Goal: Task Accomplishment & Management: Complete application form

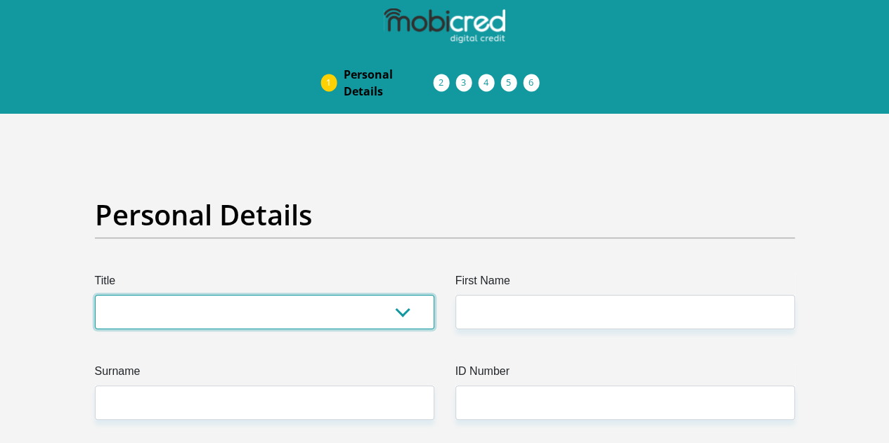
click at [343, 295] on select "Mr Ms Mrs Dr Other" at bounding box center [264, 312] width 339 height 34
select select "Mr"
click at [95, 295] on select "Mr Ms Mrs Dr Other" at bounding box center [264, 312] width 339 height 34
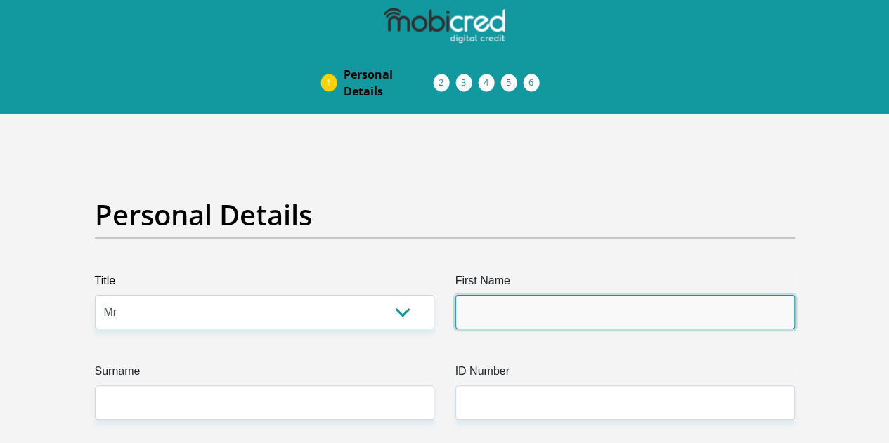
click at [554, 295] on input "First Name" at bounding box center [624, 312] width 339 height 34
type input "Kealeboga"
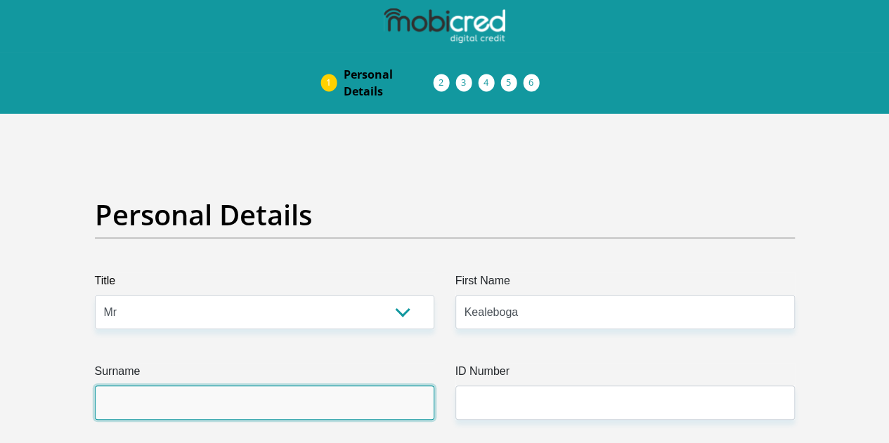
type input "Sello"
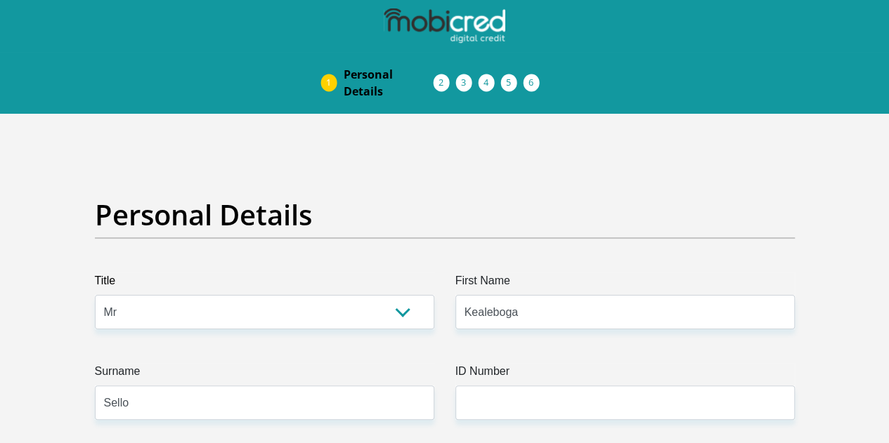
type input "0730924571"
select select "ZAF"
type input "91 Block C"
type input "Pretoria West"
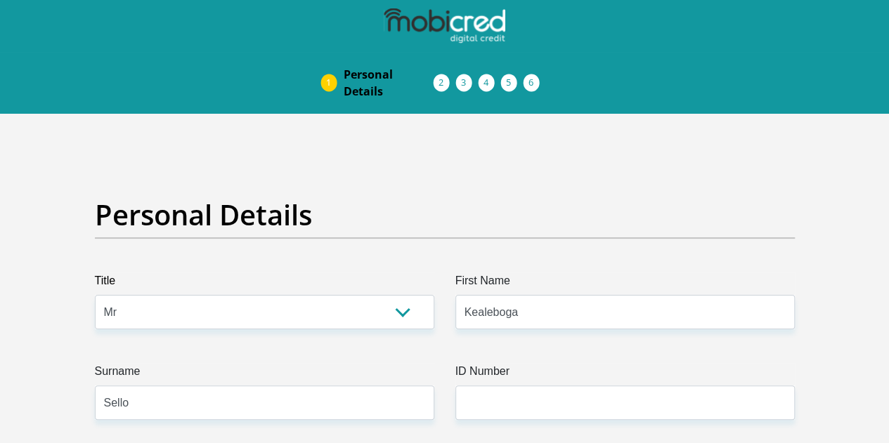
type input "Pretoria West"
type input "0183"
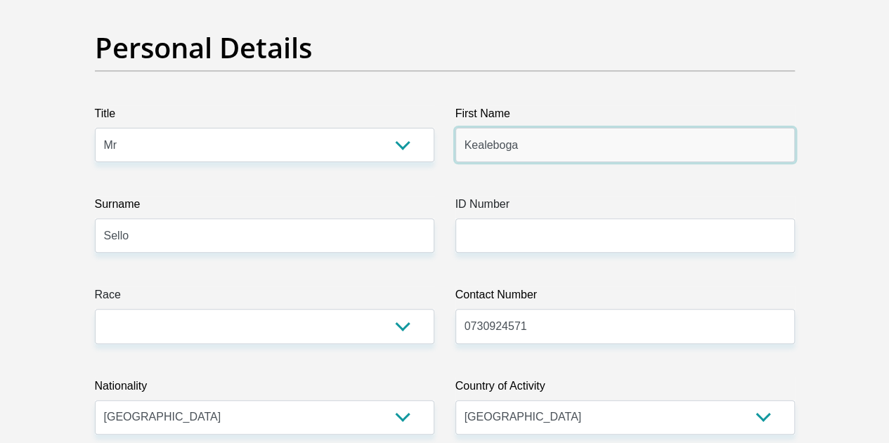
scroll to position [170, 0]
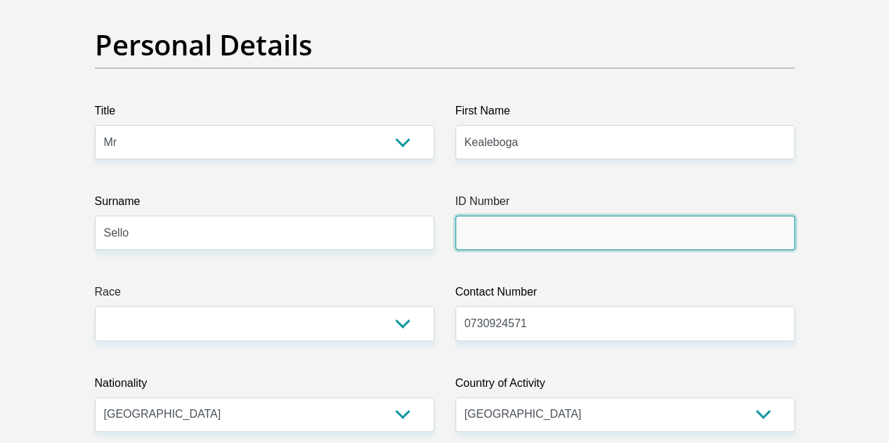
click at [718, 216] on input "ID Number" at bounding box center [624, 233] width 339 height 34
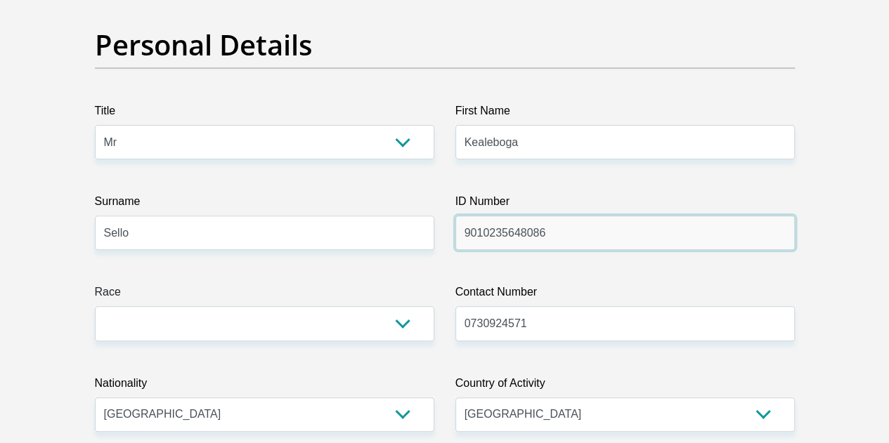
type input "9010235648086"
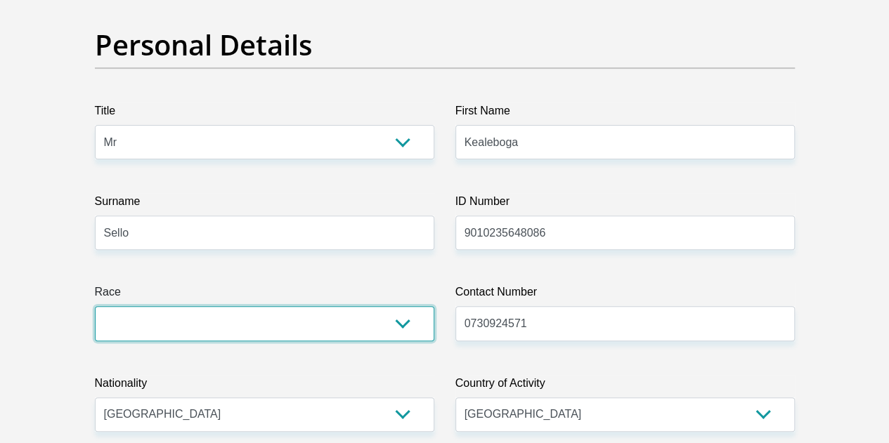
click at [329, 306] on select "Black Coloured Indian White Other" at bounding box center [264, 323] width 339 height 34
select select "1"
click at [95, 306] on select "Black Coloured Indian White Other" at bounding box center [264, 323] width 339 height 34
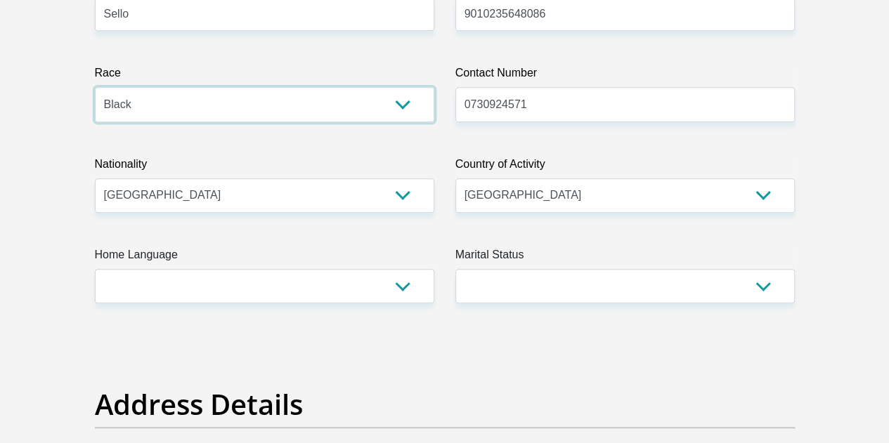
scroll to position [390, 0]
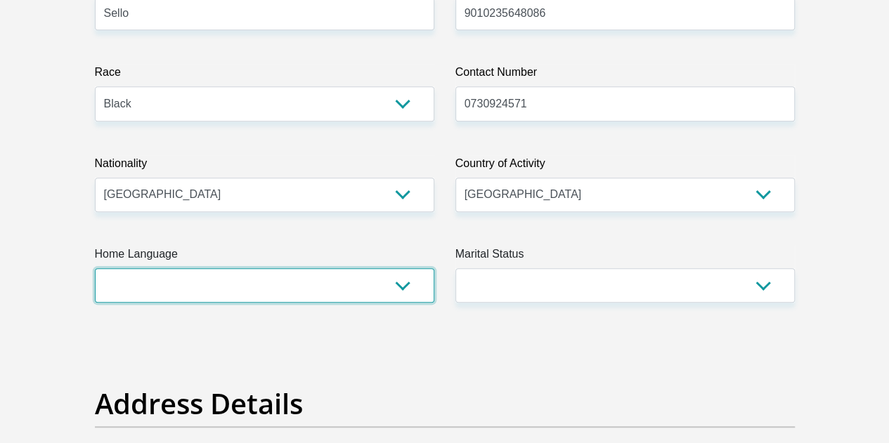
click at [353, 268] on select "Afrikaans English Sepedi South Ndebele Southern Sotho Swati Tsonga Tswana Venda…" at bounding box center [264, 285] width 339 height 34
select select "tsn"
click at [95, 268] on select "Afrikaans English Sepedi South Ndebele Southern Sotho Swati Tsonga Tswana Venda…" at bounding box center [264, 285] width 339 height 34
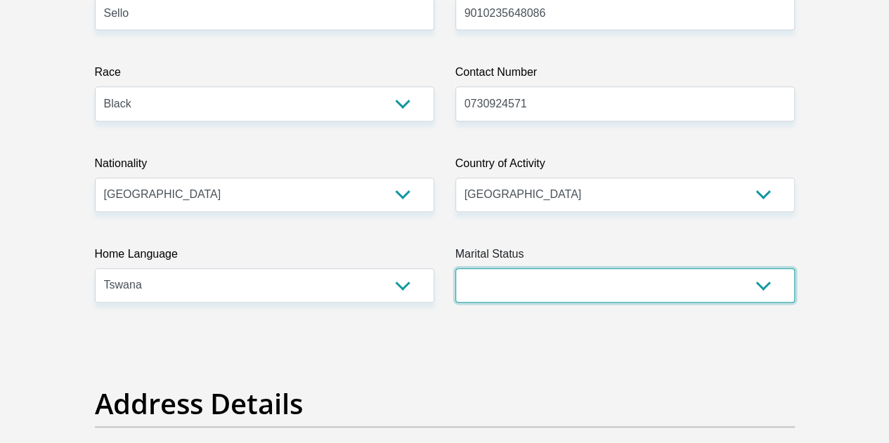
click at [694, 268] on select "Married ANC Single Divorced Widowed Married COP or Customary Law" at bounding box center [624, 285] width 339 height 34
click at [455, 268] on select "Married ANC Single Divorced Widowed Married COP or Customary Law" at bounding box center [624, 285] width 339 height 34
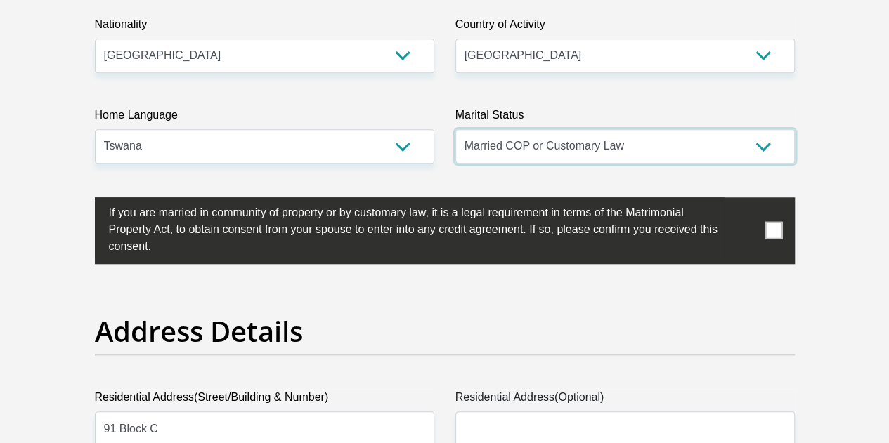
scroll to position [531, 0]
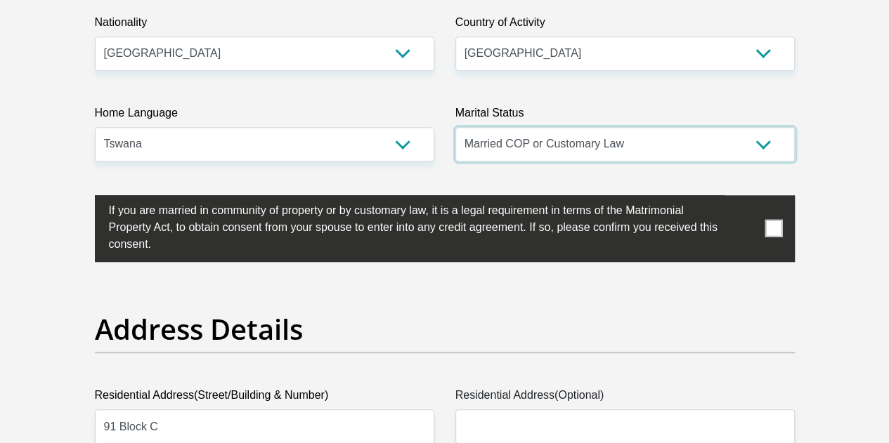
click at [745, 127] on select "Married ANC Single Divorced Widowed Married COP or Customary Law" at bounding box center [624, 144] width 339 height 34
select select "2"
click at [455, 127] on select "Married ANC Single Divorced Widowed Married COP or Customary Law" at bounding box center [624, 144] width 339 height 34
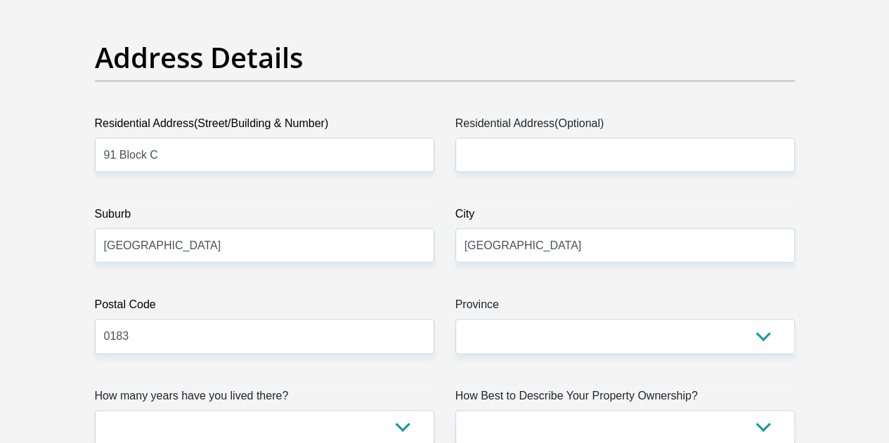
scroll to position [736, 0]
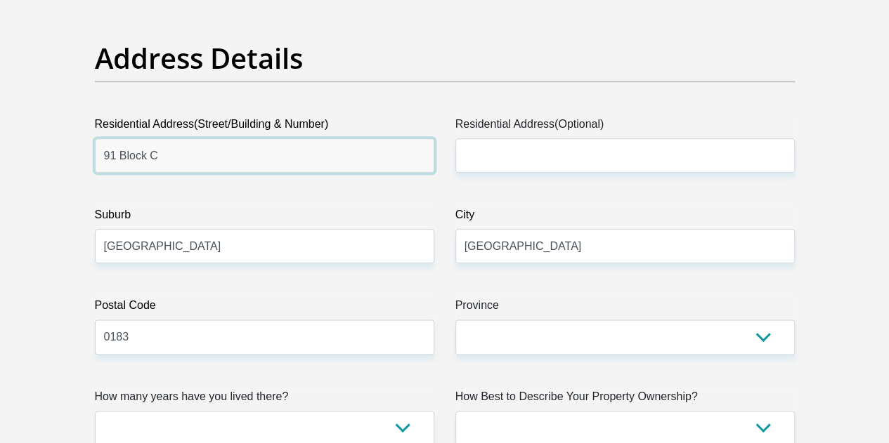
click at [268, 138] on input "91 Block C" at bounding box center [264, 155] width 339 height 34
type input "91 Block K"
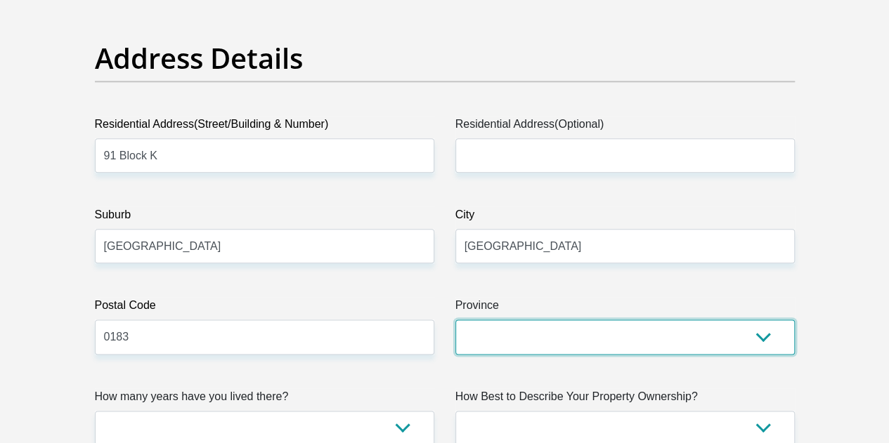
click at [745, 320] on select "Eastern Cape Free State Gauteng KwaZulu-Natal Limpopo Mpumalanga Northern Cape …" at bounding box center [624, 337] width 339 height 34
select select "Gauteng"
click at [455, 320] on select "Eastern Cape Free State Gauteng KwaZulu-Natal Limpopo Mpumalanga Northern Cape …" at bounding box center [624, 337] width 339 height 34
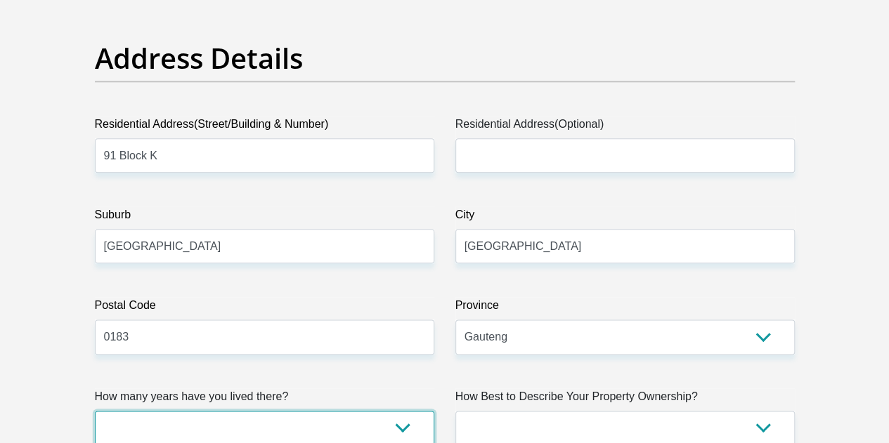
click at [381, 411] on select "less than 1 year 1-3 years 3-5 years 5+ years" at bounding box center [264, 428] width 339 height 34
select select "2"
click at [95, 411] on select "less than 1 year 1-3 years 3-5 years 5+ years" at bounding box center [264, 428] width 339 height 34
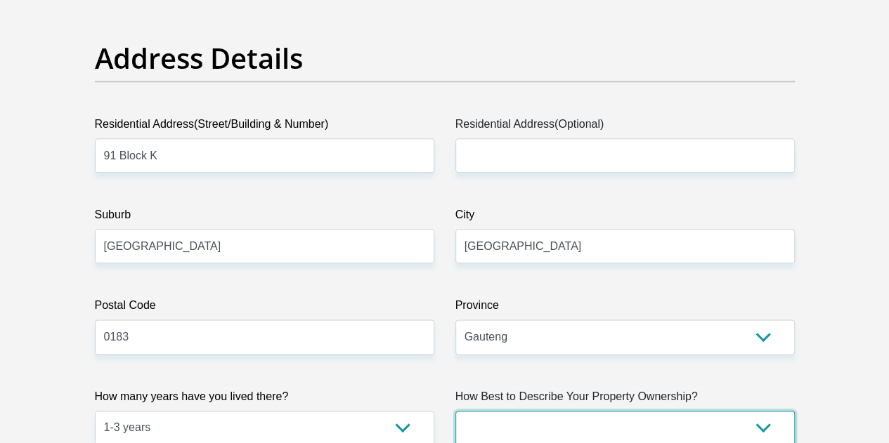
click at [686, 411] on select "Owned Rented Family Owned Company Dwelling" at bounding box center [624, 428] width 339 height 34
select select "Rented"
click at [455, 411] on select "Owned Rented Family Owned Company Dwelling" at bounding box center [624, 428] width 339 height 34
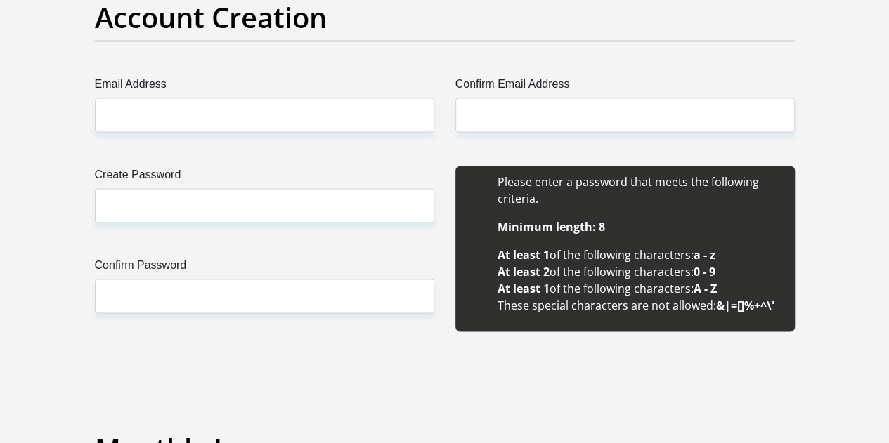
scroll to position [1223, 0]
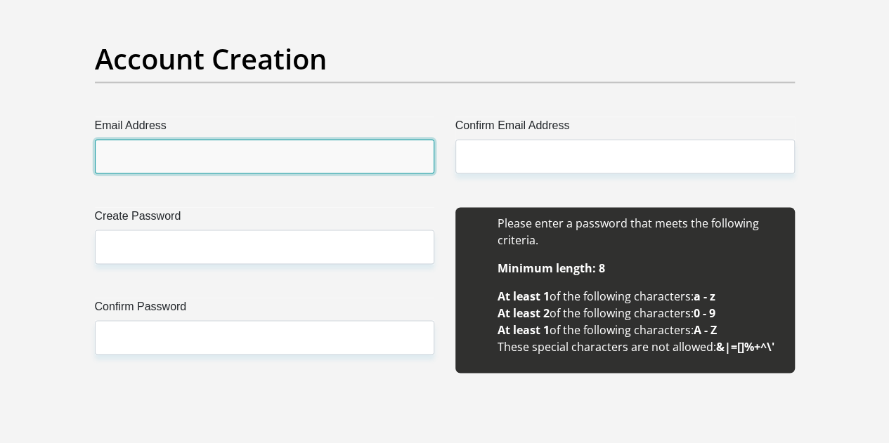
click at [328, 139] on input "Email Address" at bounding box center [264, 156] width 339 height 34
type input "kijsello@gmail.com"
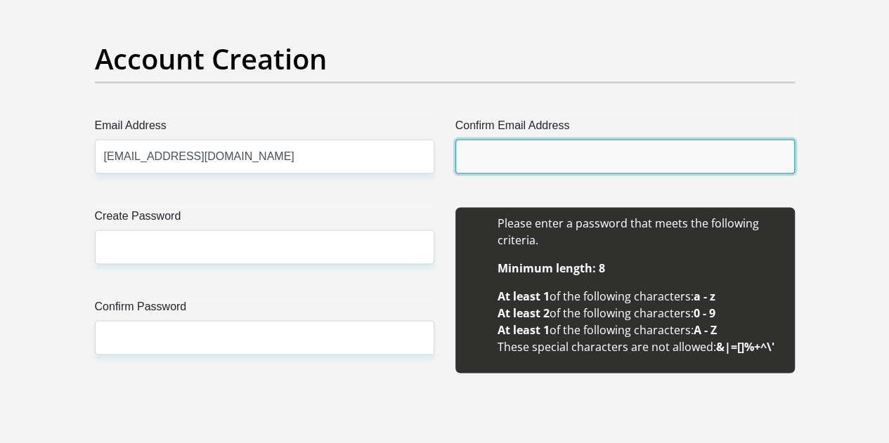
type input "kijsello@gmail.com"
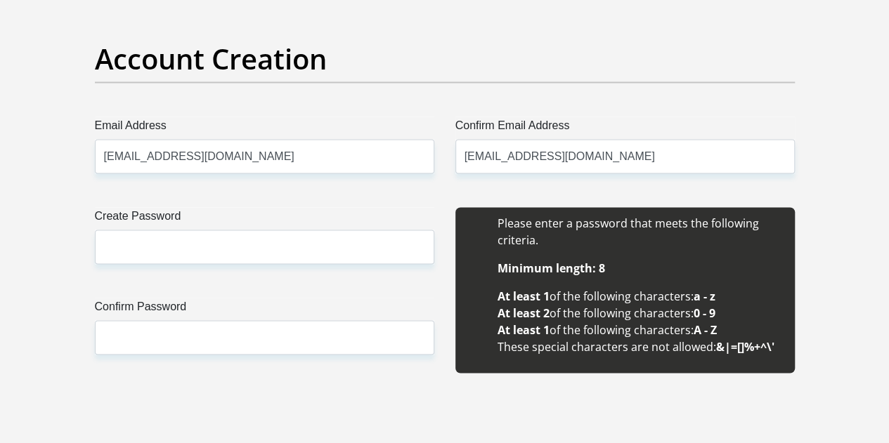
type input "Kealeboga"
type input "Sello"
type input "0730924571"
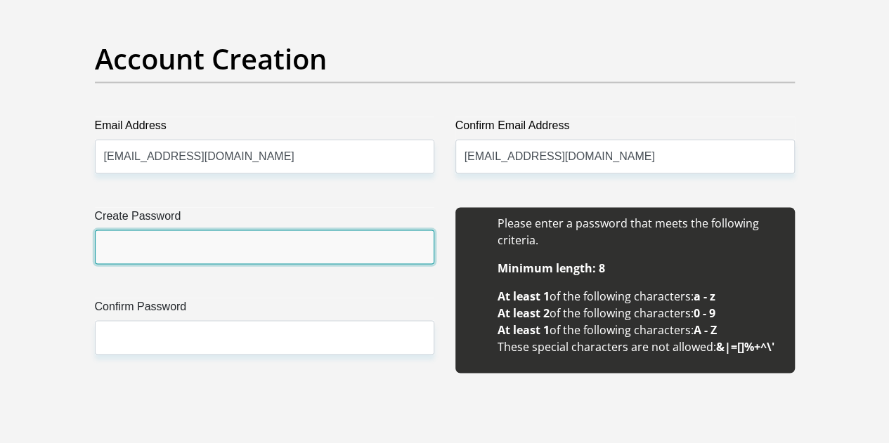
click at [326, 230] on input "Create Password" at bounding box center [264, 247] width 339 height 34
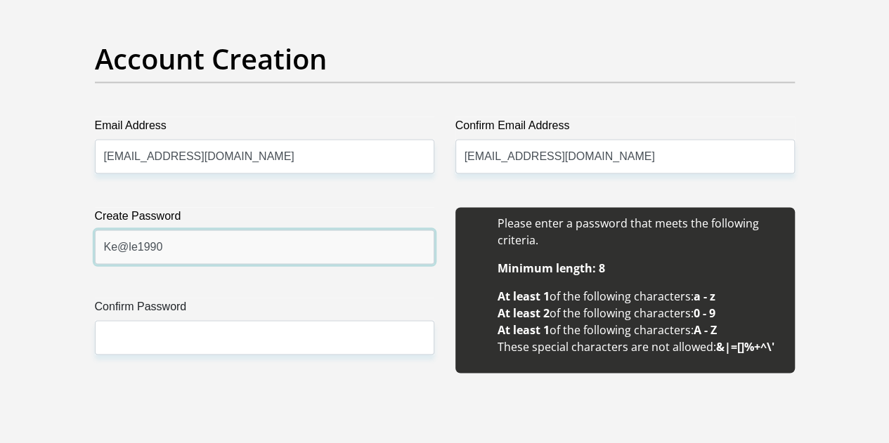
type input "Ke@le1990"
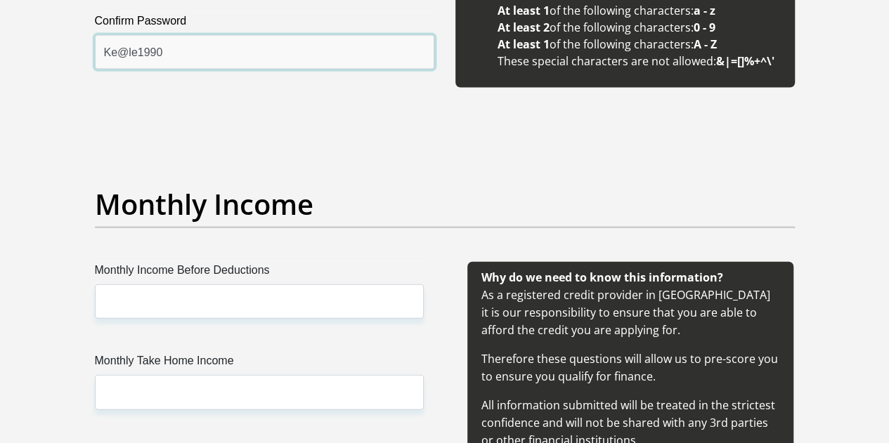
scroll to position [1509, 0]
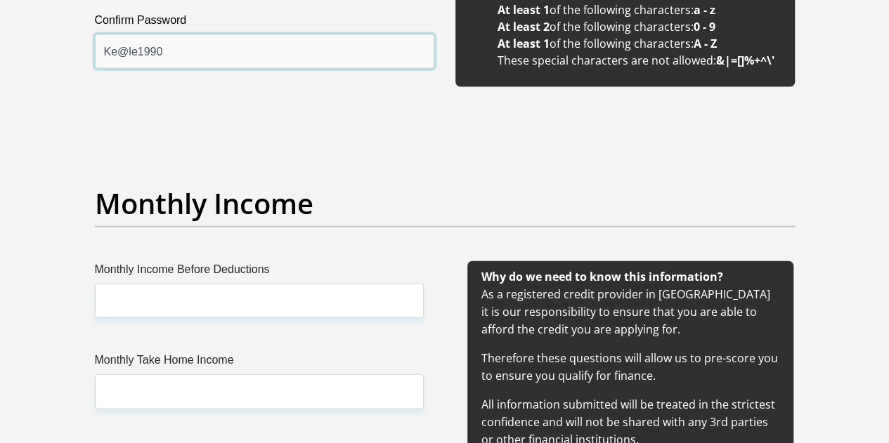
type input "Ke@le1990"
click at [341, 261] on label "Monthly Income Before Deductions" at bounding box center [259, 272] width 329 height 22
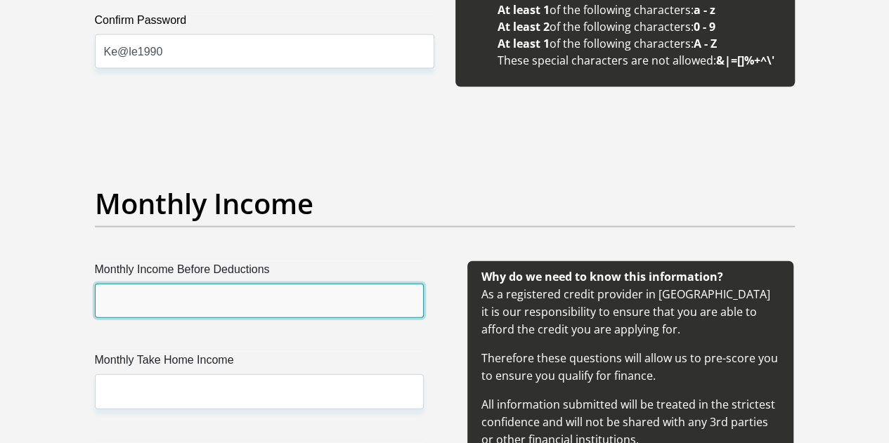
click at [341, 284] on input "Monthly Income Before Deductions" at bounding box center [259, 301] width 329 height 34
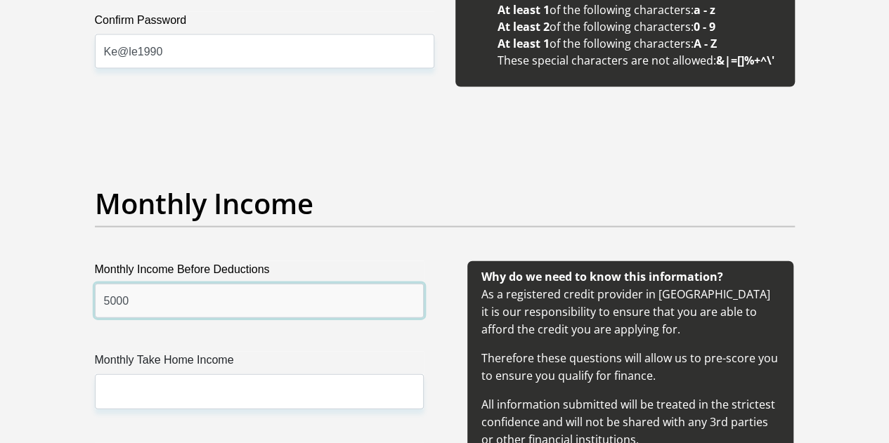
type input "5000"
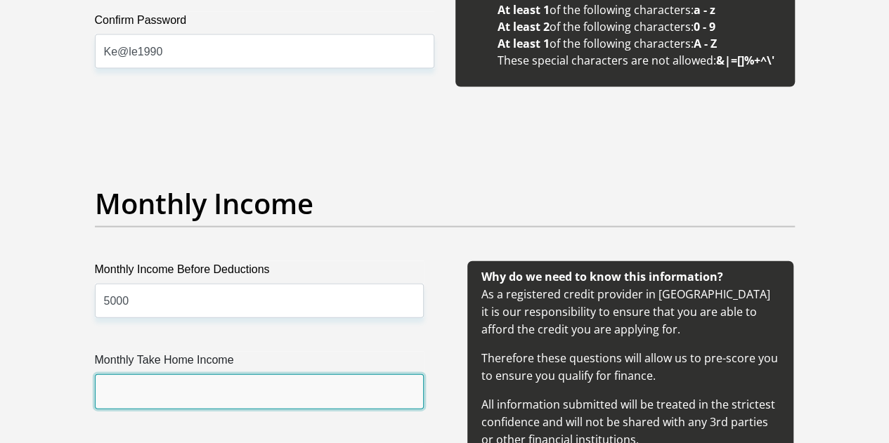
click at [332, 374] on input "Monthly Take Home Income" at bounding box center [259, 391] width 329 height 34
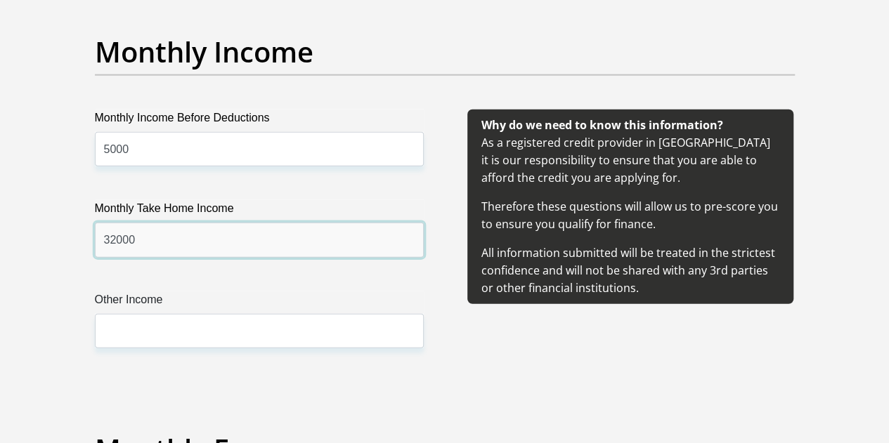
scroll to position [1669, 0]
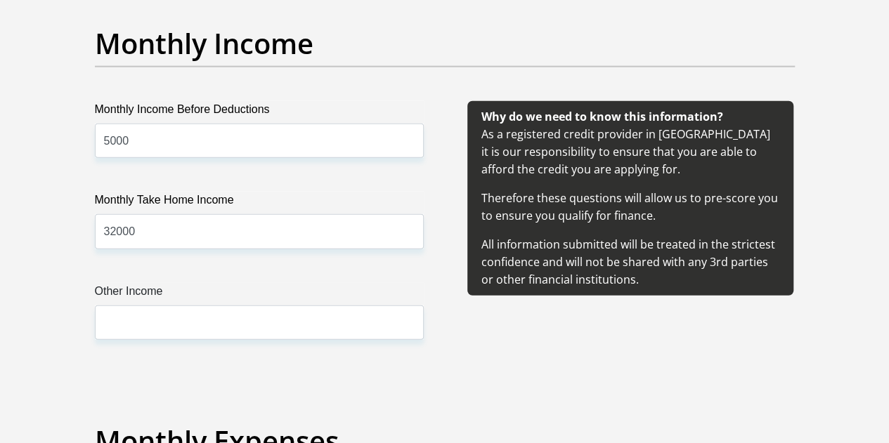
click at [366, 283] on label "Other Income" at bounding box center [259, 294] width 329 height 22
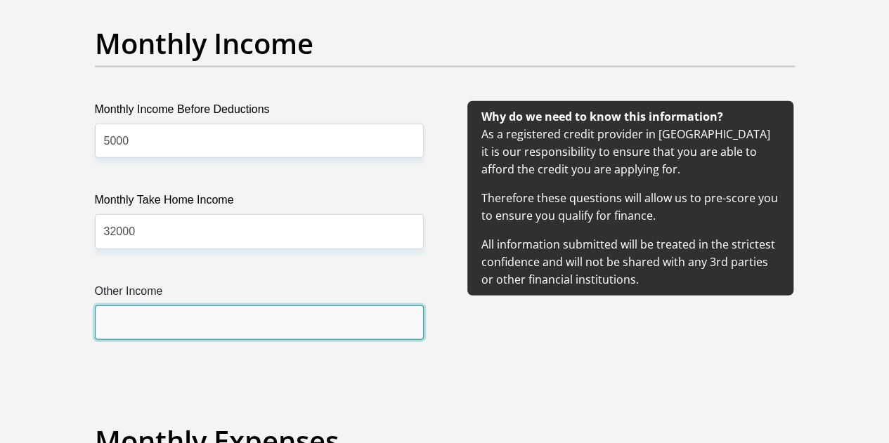
click at [366, 306] on input "Other Income" at bounding box center [259, 323] width 329 height 34
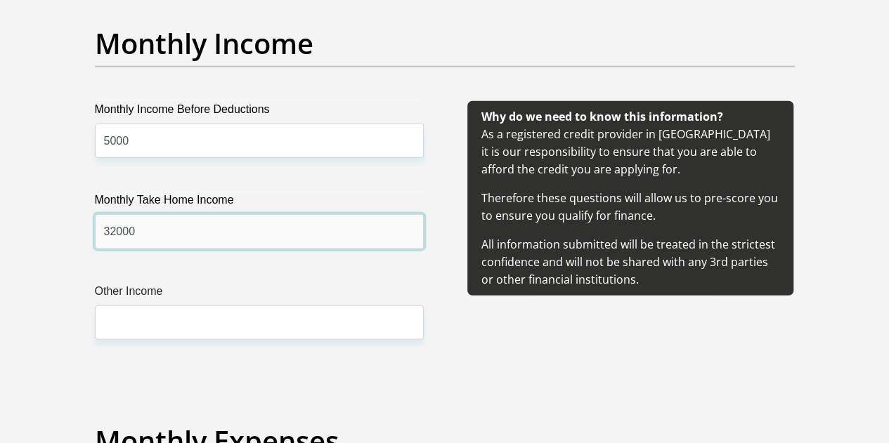
click at [235, 214] on input "32000" at bounding box center [259, 231] width 329 height 34
type input "37000"
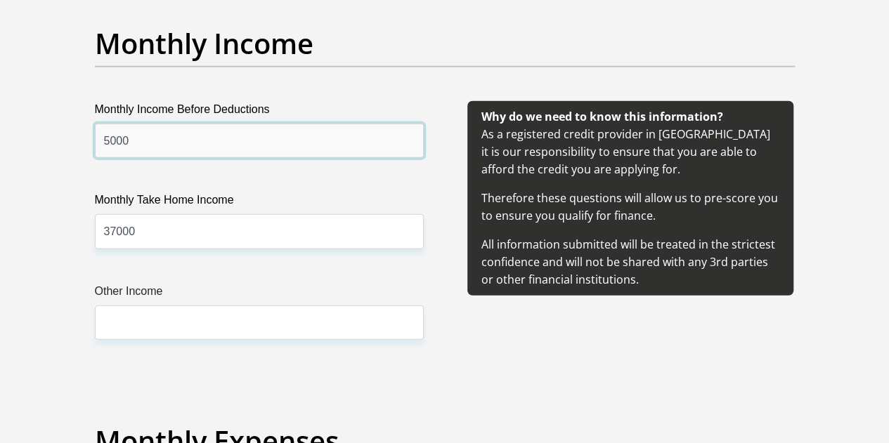
click at [191, 124] on input "5000" at bounding box center [259, 141] width 329 height 34
type input "5"
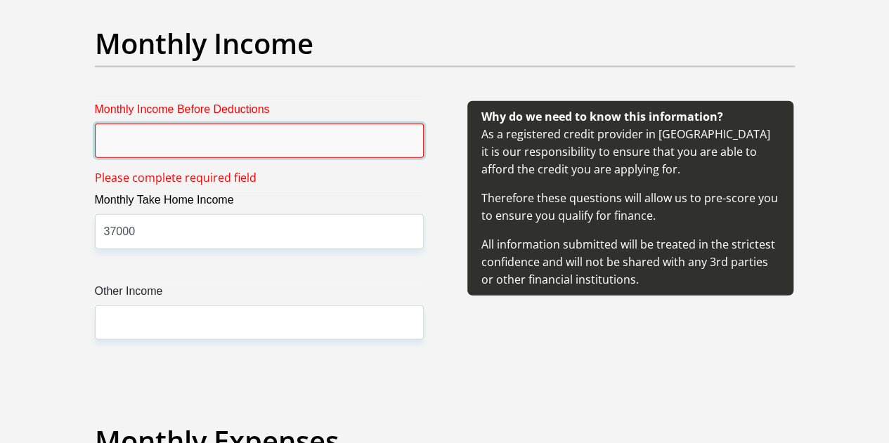
type input "5"
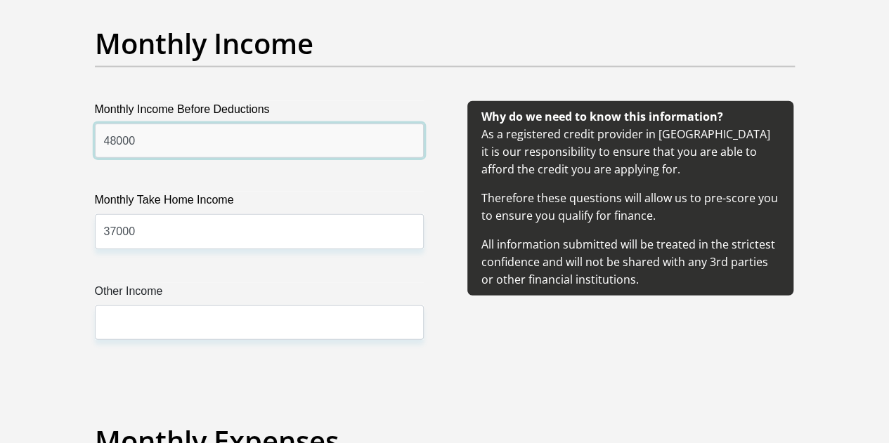
type input "48000"
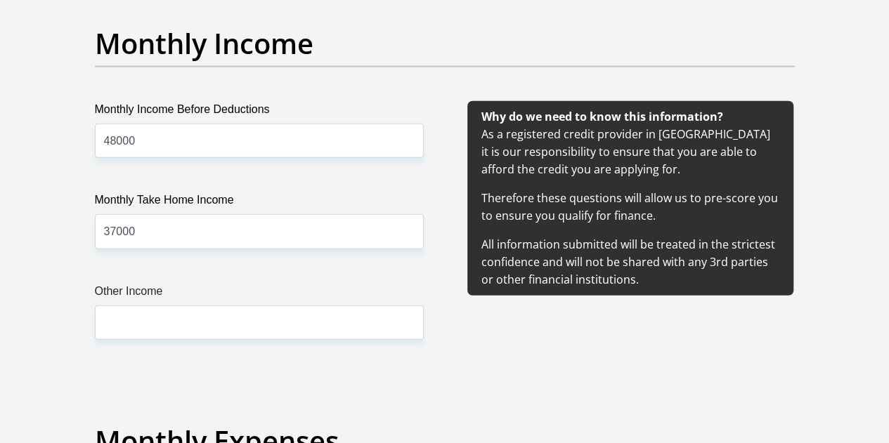
click at [273, 283] on label "Other Income" at bounding box center [259, 294] width 329 height 22
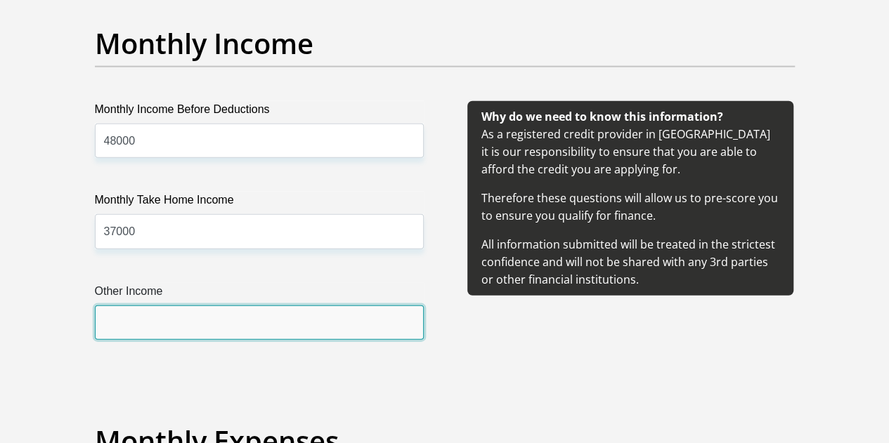
click at [273, 306] on input "Other Income" at bounding box center [259, 323] width 329 height 34
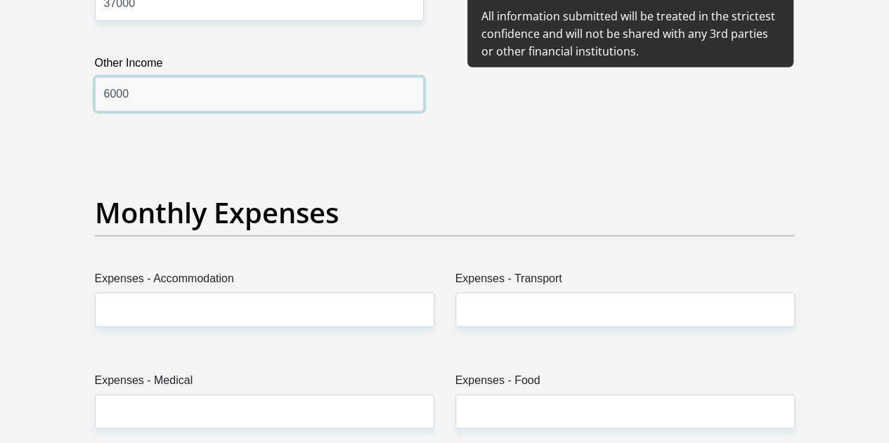
scroll to position [1899, 0]
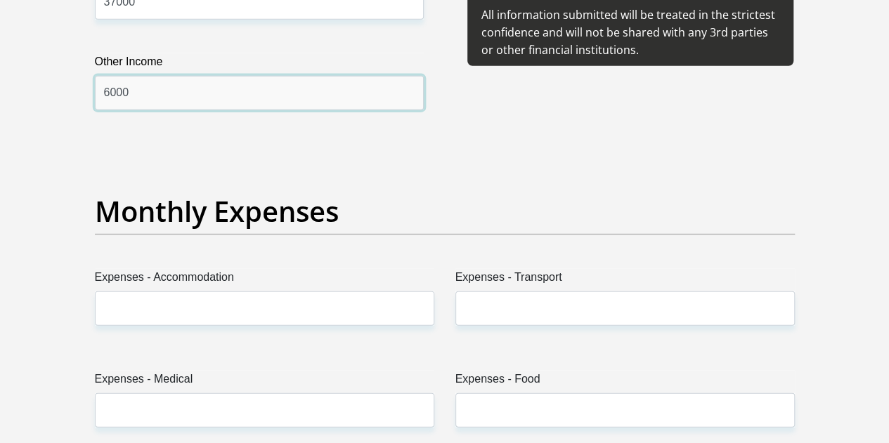
type input "6000"
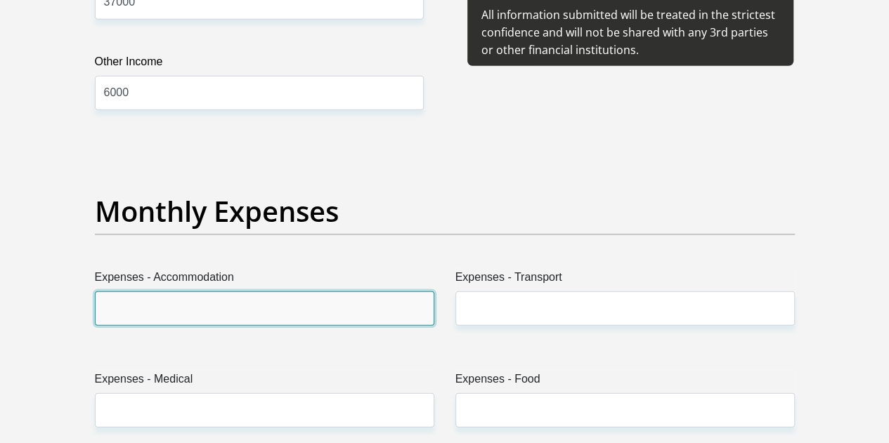
click at [377, 292] on input "Expenses - Accommodation" at bounding box center [264, 309] width 339 height 34
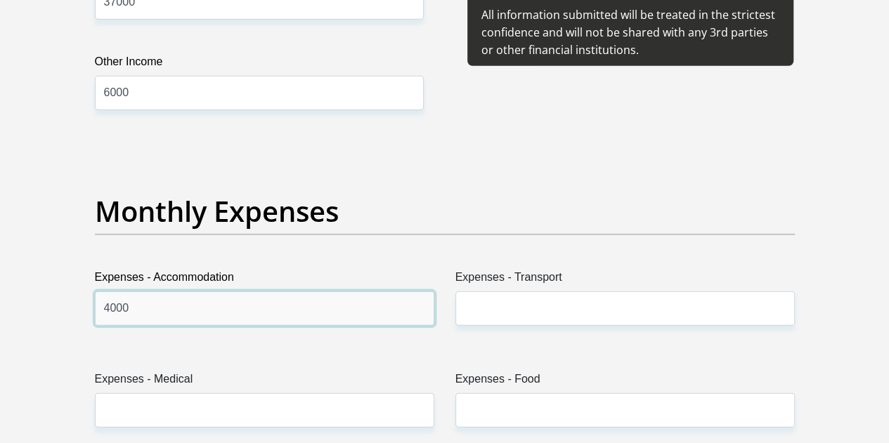
type input "4000"
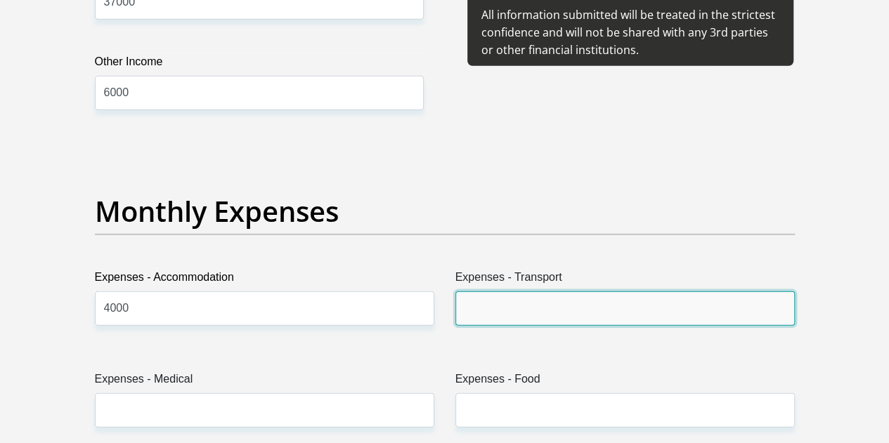
click at [646, 292] on input "Expenses - Transport" at bounding box center [624, 309] width 339 height 34
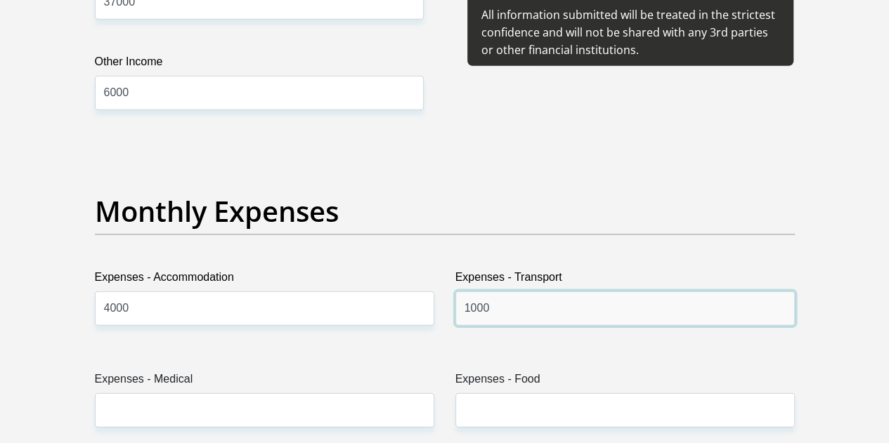
type input "1000"
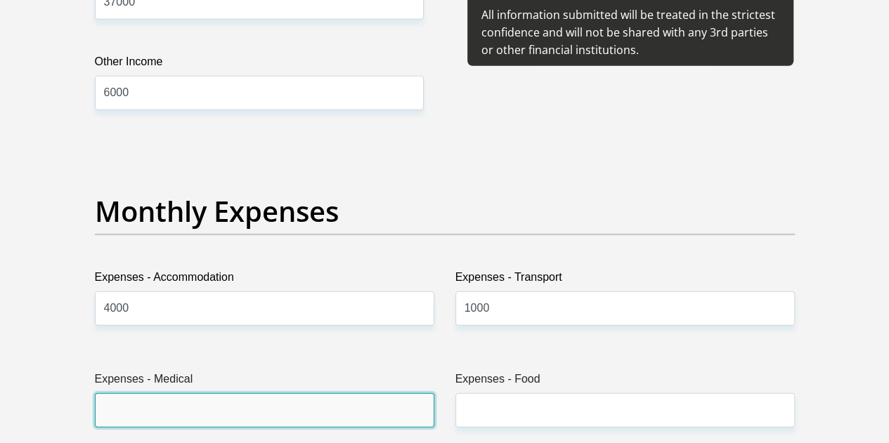
click at [382, 393] on input "Expenses - Medical" at bounding box center [264, 410] width 339 height 34
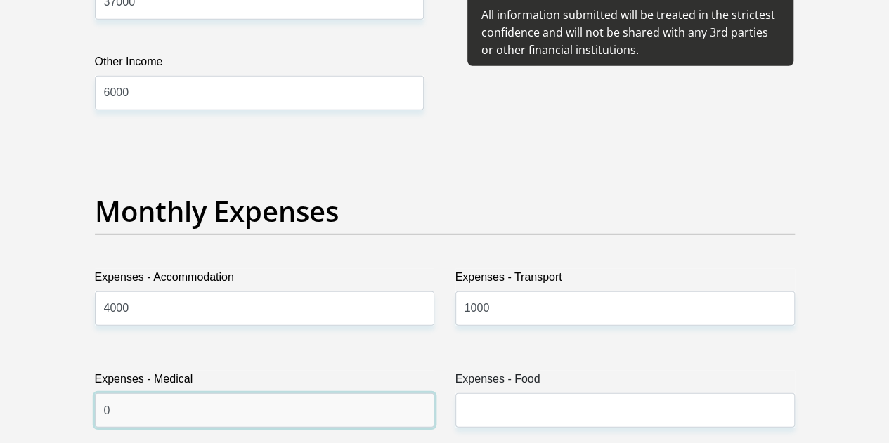
type input "0"
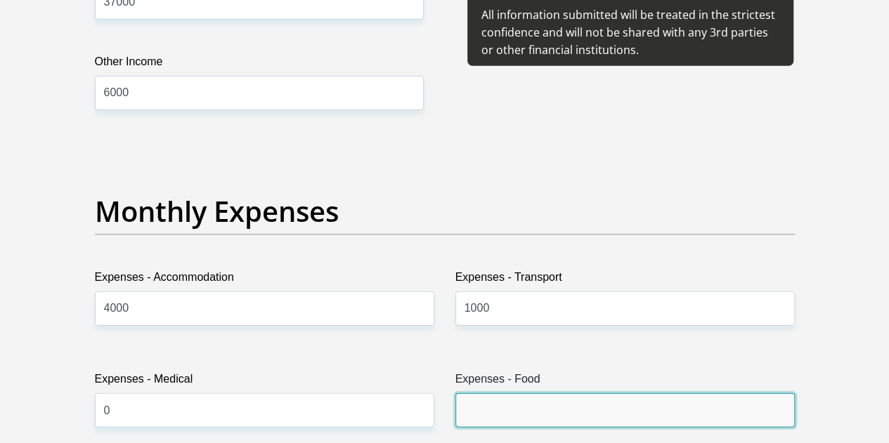
click at [718, 393] on input "Expenses - Food" at bounding box center [624, 410] width 339 height 34
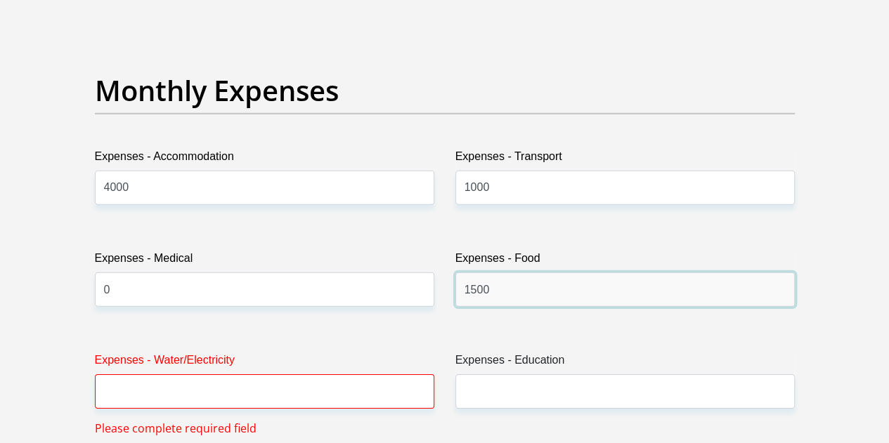
scroll to position [2021, 0]
type input "1500"
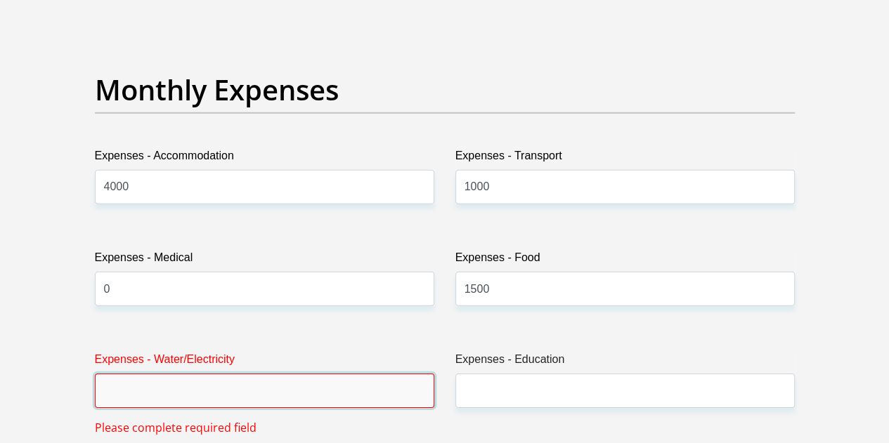
click at [117, 374] on input "Expenses - Water/Electricity" at bounding box center [264, 391] width 339 height 34
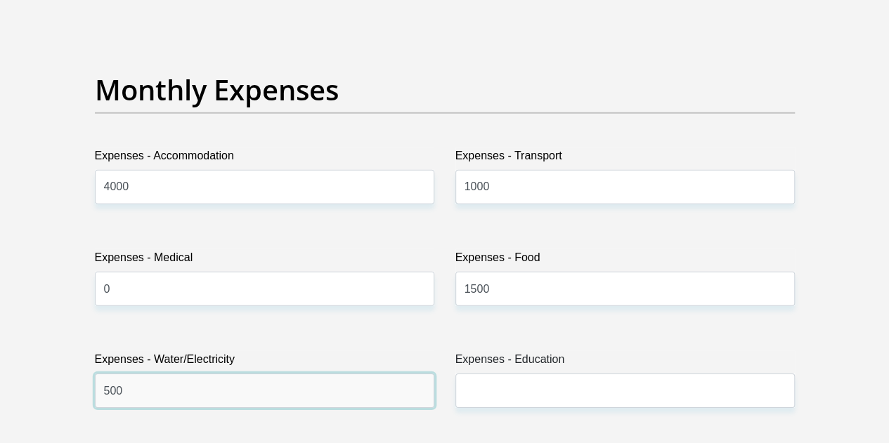
type input "500"
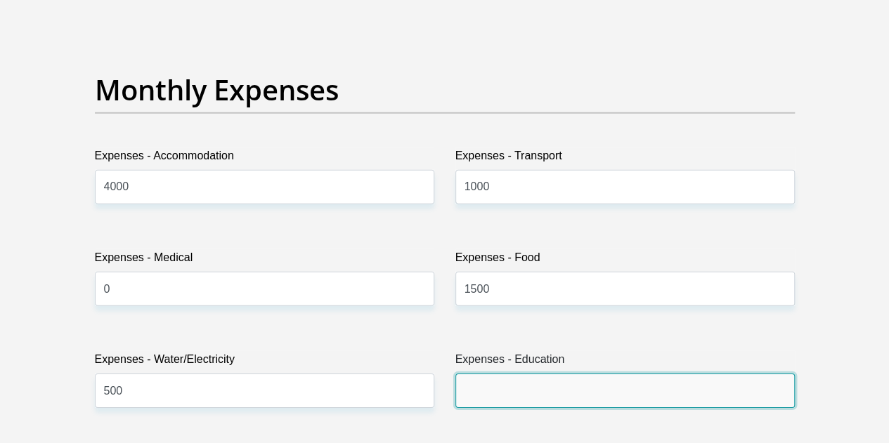
click at [603, 374] on input "Expenses - Education" at bounding box center [624, 391] width 339 height 34
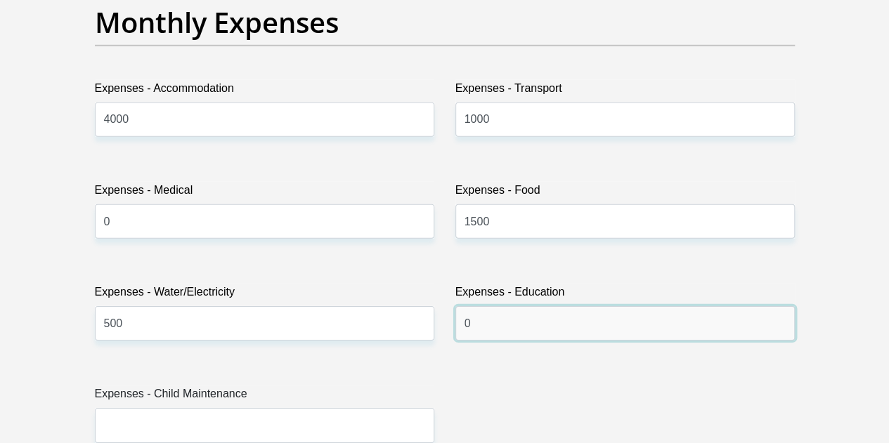
scroll to position [2090, 0]
type input "0"
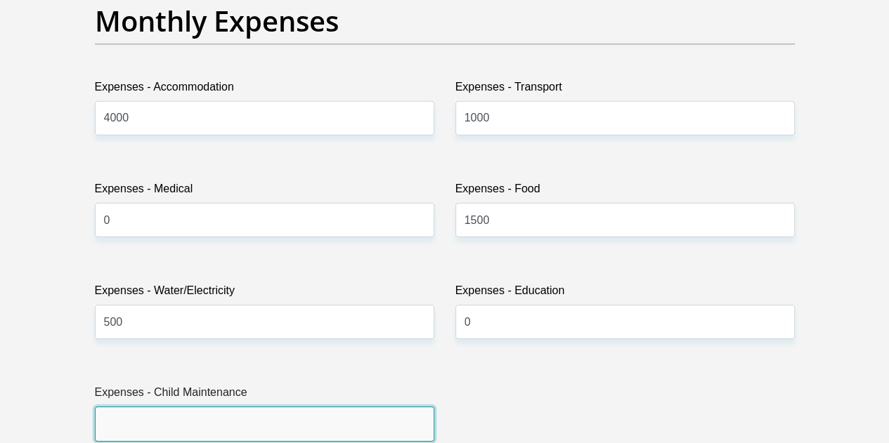
click at [113, 407] on input "Expenses - Child Maintenance" at bounding box center [264, 424] width 339 height 34
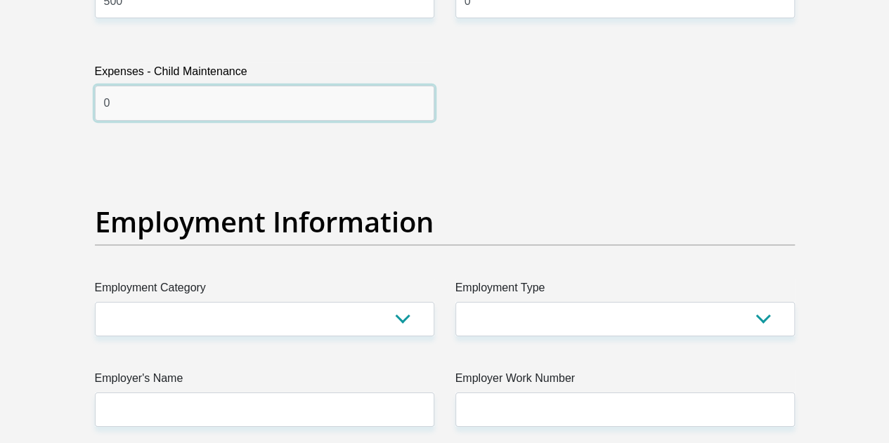
scroll to position [2413, 0]
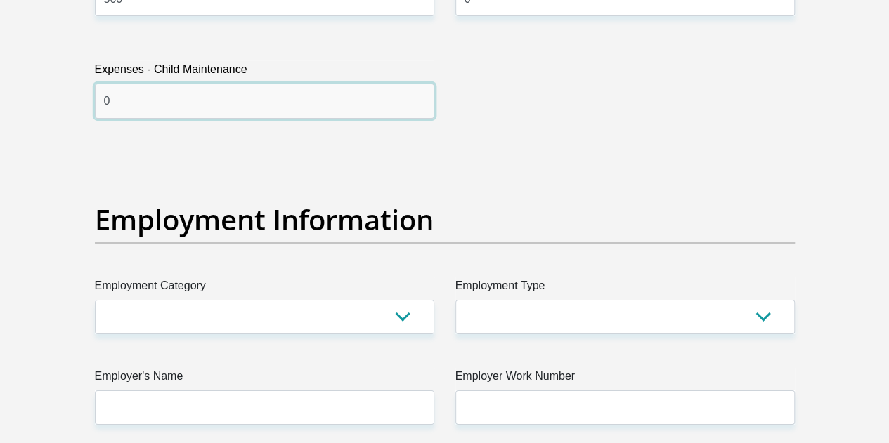
type input "0"
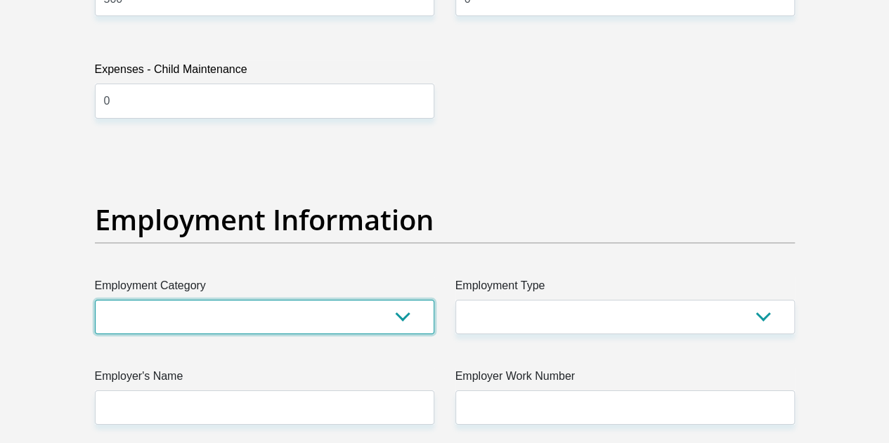
click at [131, 300] on select "AGRICULTURE ALCOHOL & TOBACCO CONSTRUCTION MATERIALS METALLURGY EQUIPMENT FOR R…" at bounding box center [264, 317] width 339 height 34
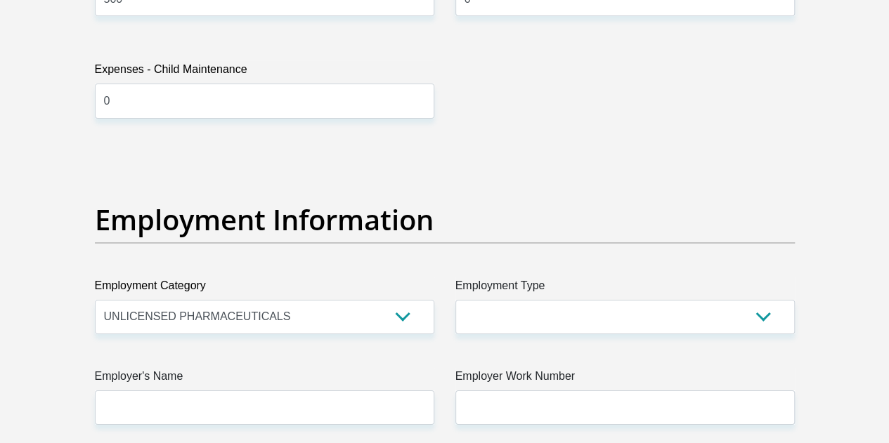
click at [530, 107] on div "Title Mr Ms Mrs Dr Other First Name Kealeboga Surname Sello ID Number 901023564…" at bounding box center [444, 146] width 721 height 4572
click at [377, 300] on select "AGRICULTURE ALCOHOL & TOBACCO CONSTRUCTION MATERIALS METALLURGY EQUIPMENT FOR R…" at bounding box center [264, 317] width 339 height 34
click at [95, 300] on select "AGRICULTURE ALCOHOL & TOBACCO CONSTRUCTION MATERIALS METALLURGY EQUIPMENT FOR R…" at bounding box center [264, 317] width 339 height 34
click at [367, 300] on select "AGRICULTURE ALCOHOL & TOBACCO CONSTRUCTION MATERIALS METALLURGY EQUIPMENT FOR R…" at bounding box center [264, 317] width 339 height 34
click at [95, 300] on select "AGRICULTURE ALCOHOL & TOBACCO CONSTRUCTION MATERIALS METALLURGY EQUIPMENT FOR R…" at bounding box center [264, 317] width 339 height 34
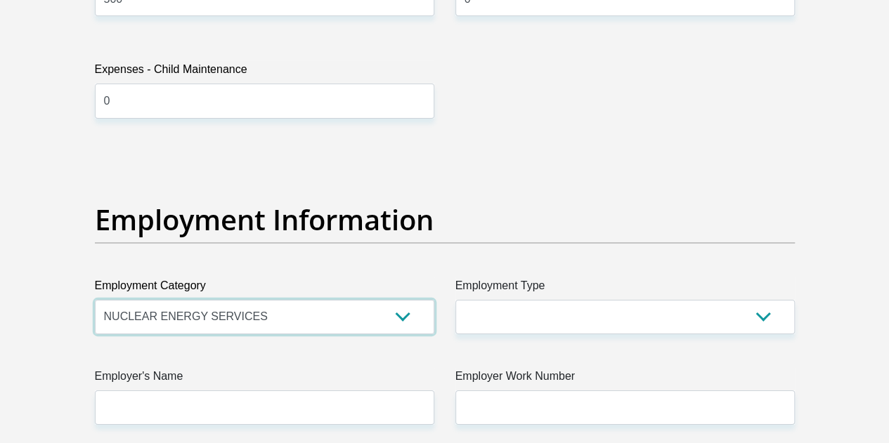
click at [340, 300] on select "AGRICULTURE ALCOHOL & TOBACCO CONSTRUCTION MATERIALS METALLURGY EQUIPMENT FOR R…" at bounding box center [264, 317] width 339 height 34
select select "32"
click at [95, 300] on select "AGRICULTURE ALCOHOL & TOBACCO CONSTRUCTION MATERIALS METALLURGY EQUIPMENT FOR R…" at bounding box center [264, 317] width 339 height 34
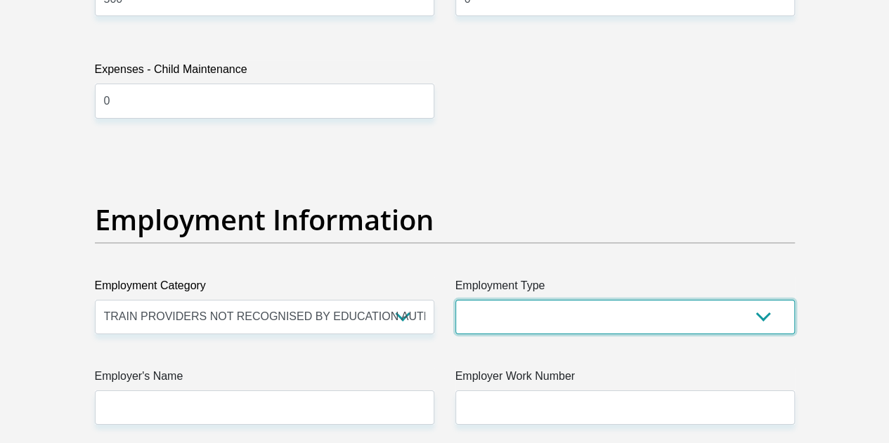
click at [675, 300] on select "College/Lecturer Craft Seller Creative Driver Executive Farmer Forces - Non Com…" at bounding box center [624, 317] width 339 height 34
select select "Manager"
click at [455, 300] on select "College/Lecturer Craft Seller Creative Driver Executive Farmer Forces - Non Com…" at bounding box center [624, 317] width 339 height 34
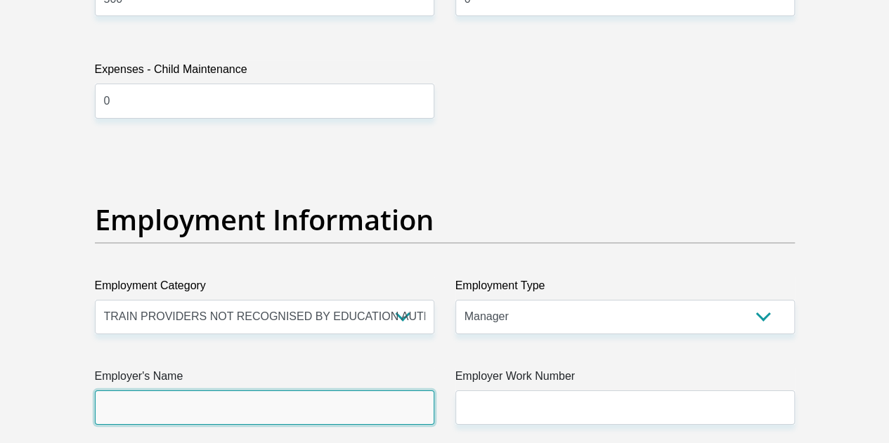
click at [336, 391] on input "Employer's Name" at bounding box center [264, 408] width 339 height 34
type input "UNISA"
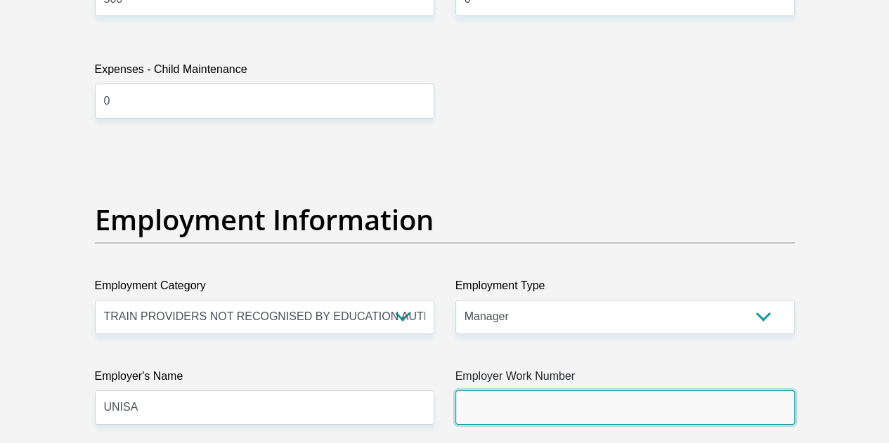
click at [596, 391] on input "Employer Work Number" at bounding box center [624, 408] width 339 height 34
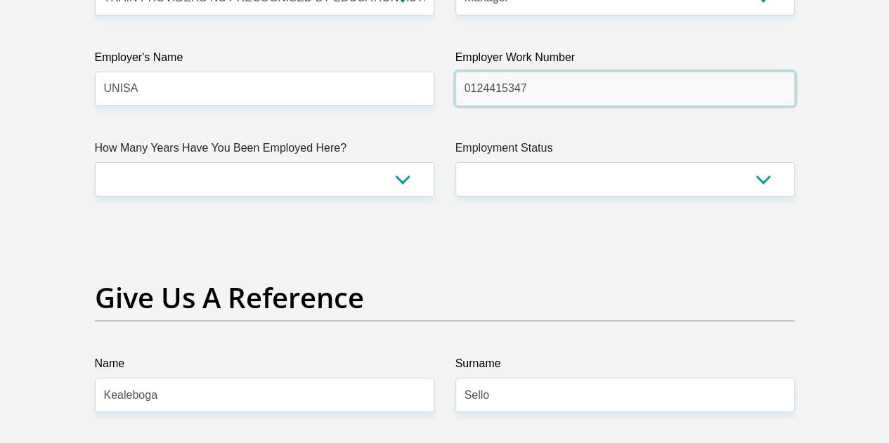
scroll to position [2735, 0]
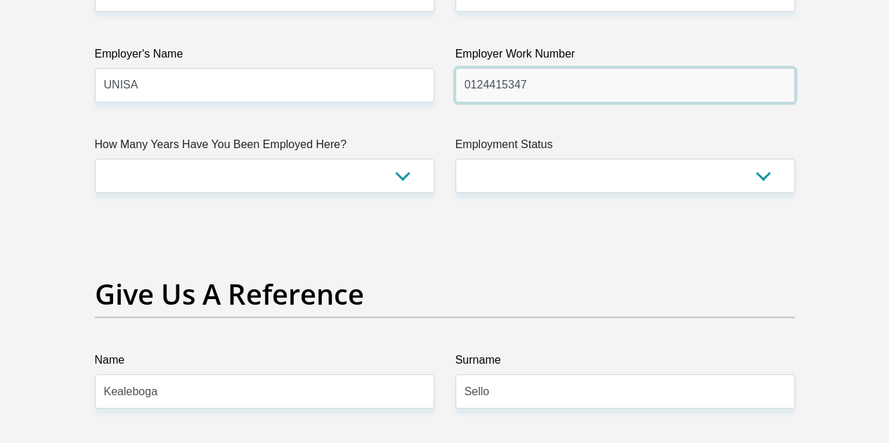
type input "0124415347"
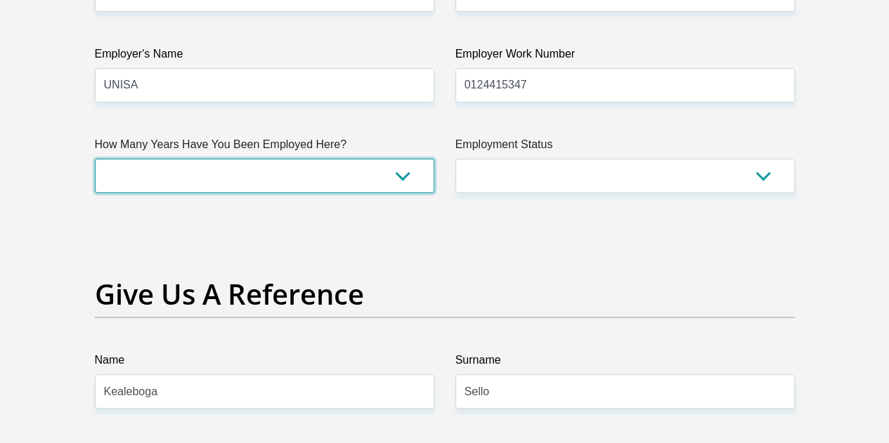
click at [382, 159] on select "less than 1 year 1-3 years 3-5 years 5+ years" at bounding box center [264, 176] width 339 height 34
select select "60"
click at [95, 159] on select "less than 1 year 1-3 years 3-5 years 5+ years" at bounding box center [264, 176] width 339 height 34
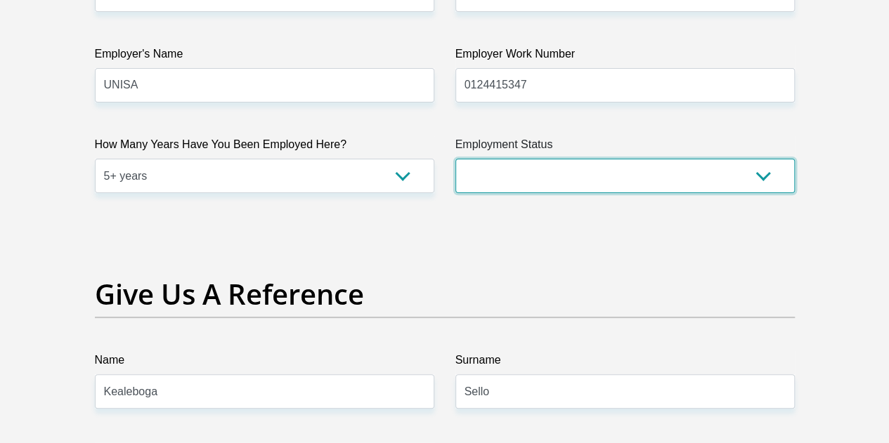
click at [689, 159] on select "Permanent/Full-time Part-time/Casual Contract Worker Self-Employed Housewife Re…" at bounding box center [624, 176] width 339 height 34
select select "1"
click at [455, 159] on select "Permanent/Full-time Part-time/Casual Contract Worker Self-Employed Housewife Re…" at bounding box center [624, 176] width 339 height 34
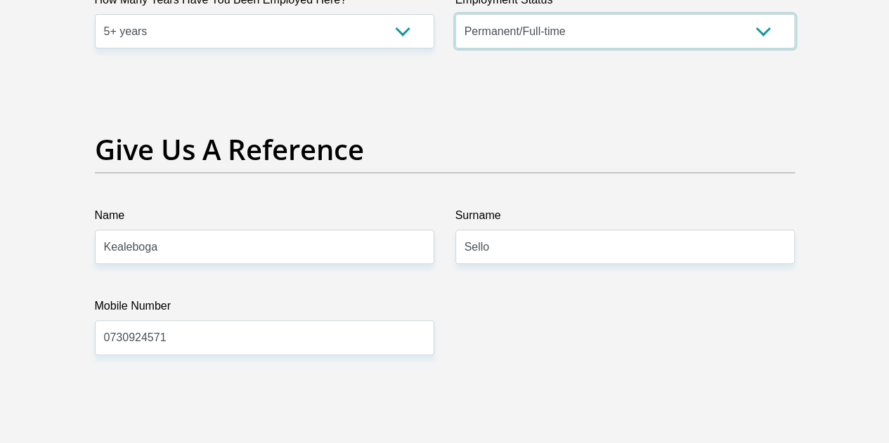
scroll to position [2878, 0]
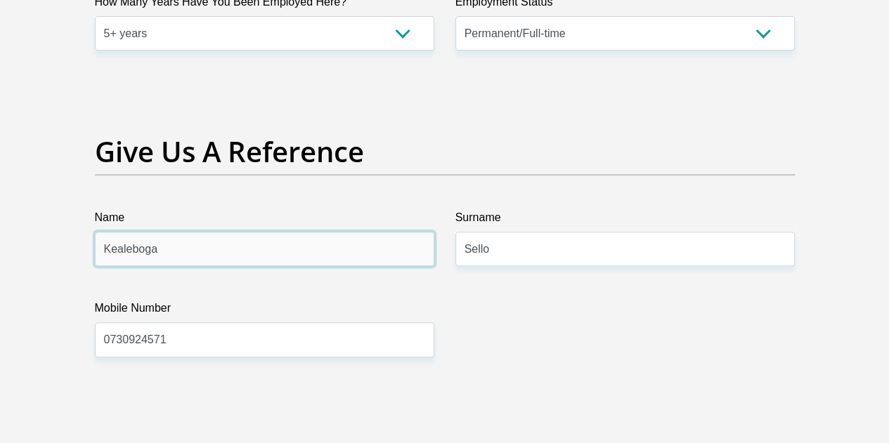
click at [336, 232] on input "Kealeboga" at bounding box center [264, 249] width 339 height 34
type input "K"
type input "Precious"
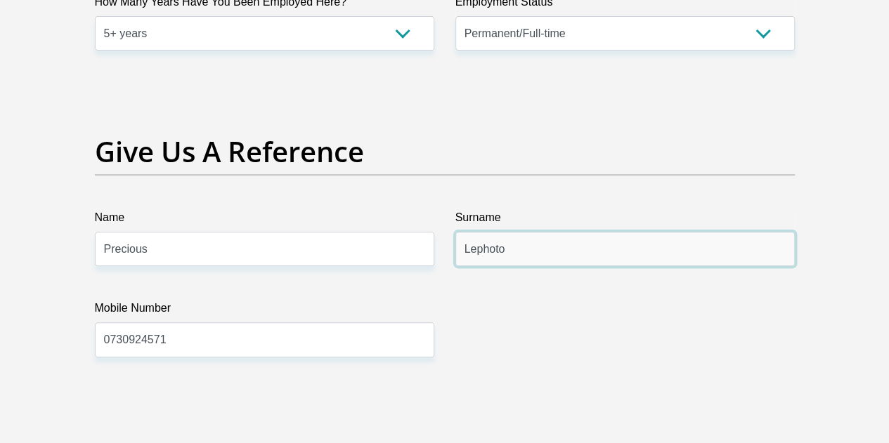
type input "Lephoto"
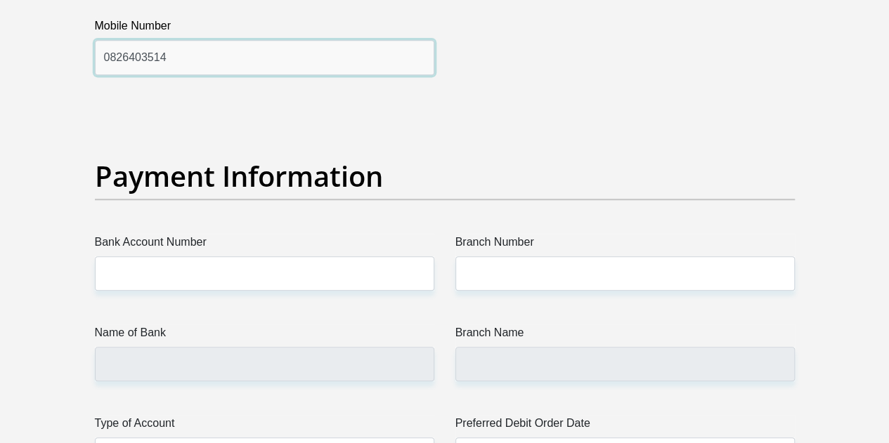
scroll to position [3163, 0]
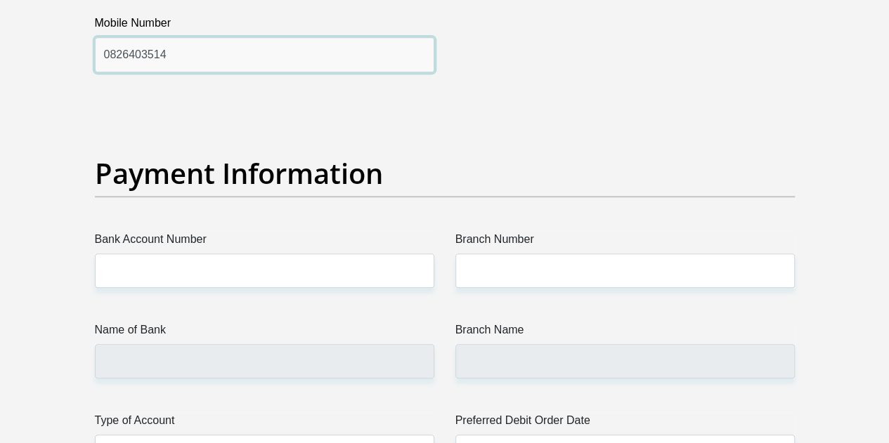
type input "0826403514"
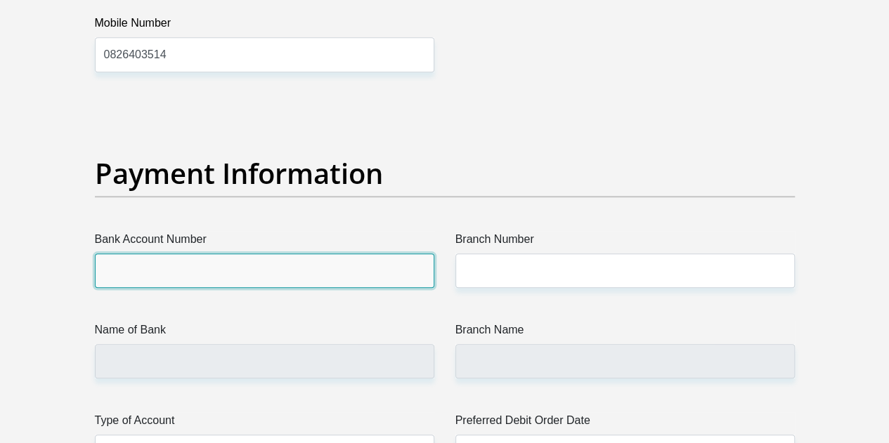
click at [348, 254] on input "Bank Account Number" at bounding box center [264, 271] width 339 height 34
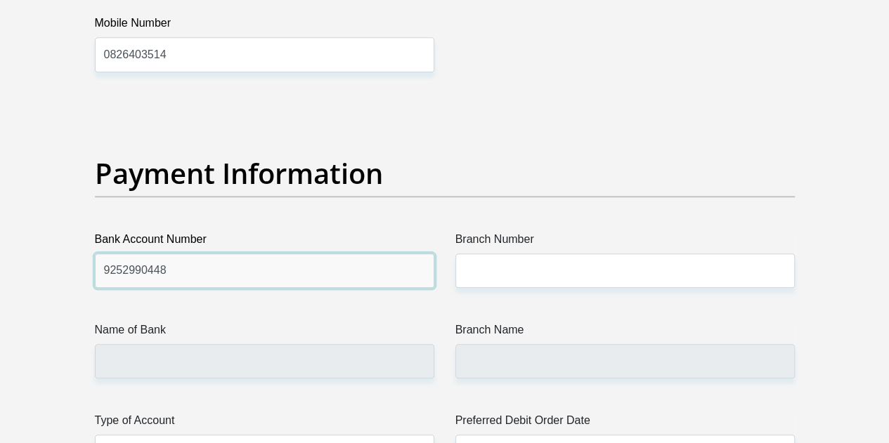
type input "9252990448"
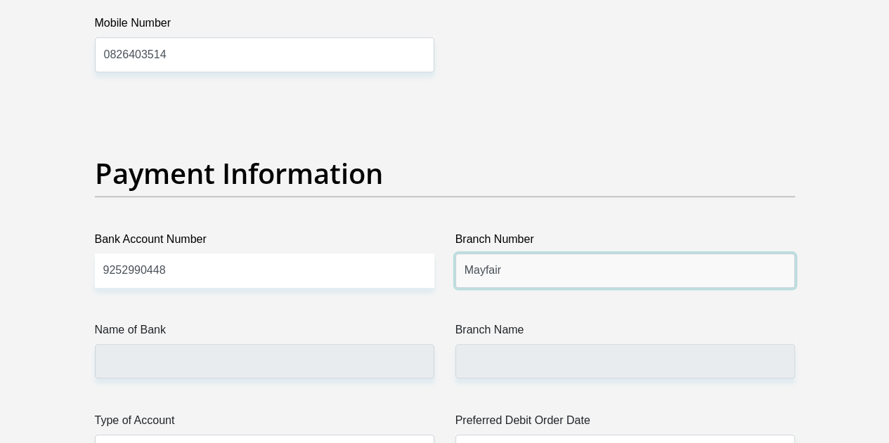
type input "Mayfair"
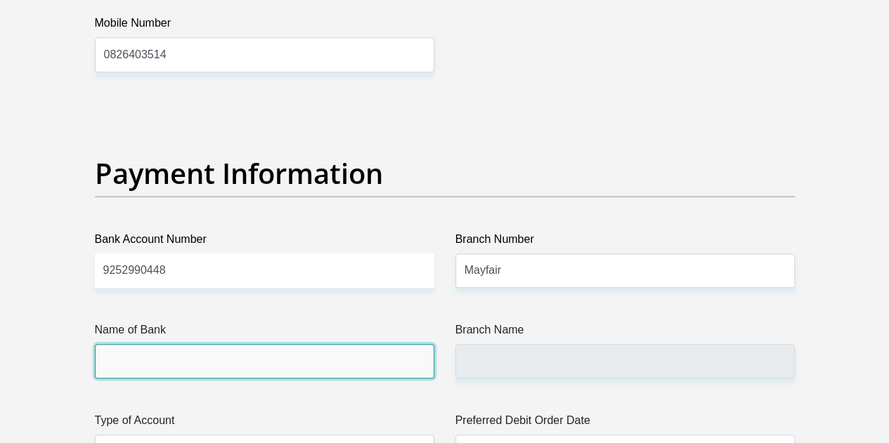
click at [377, 344] on input "Name of Bank" at bounding box center [264, 361] width 339 height 34
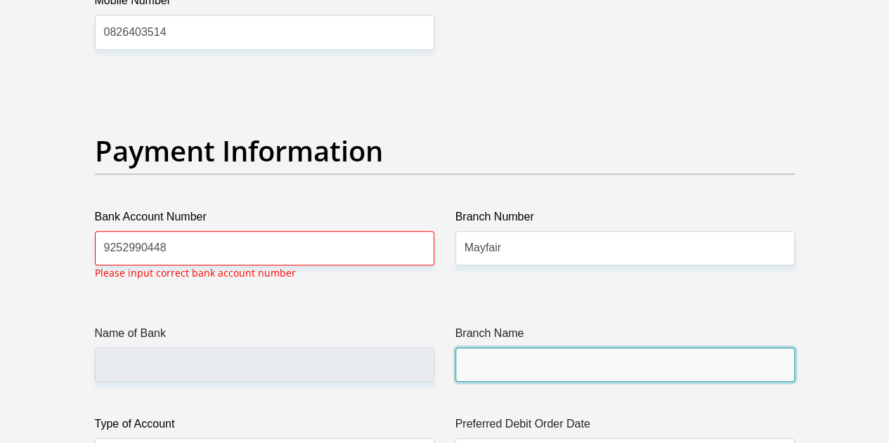
scroll to position [3184, 0]
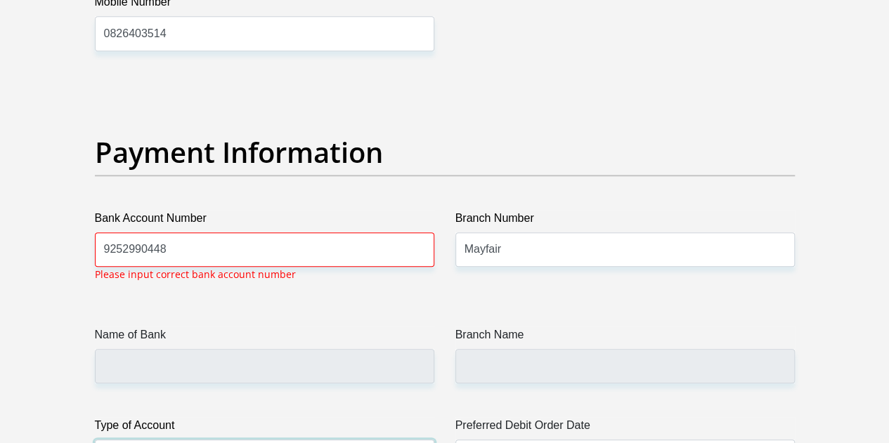
select select "CUR"
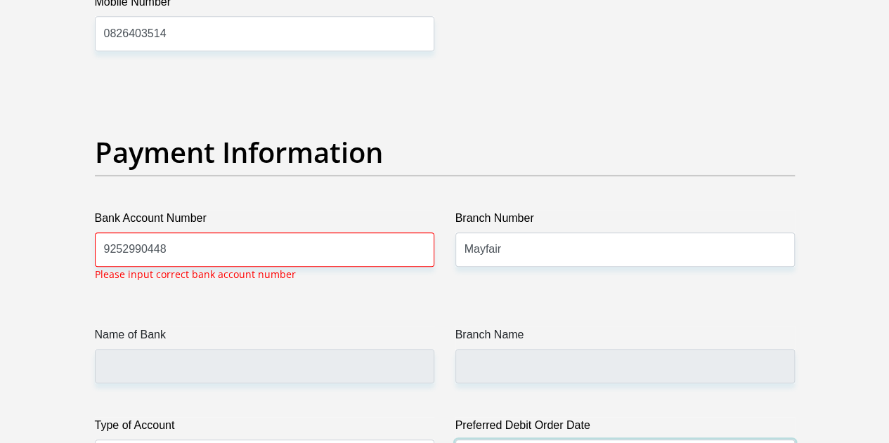
select select "25"
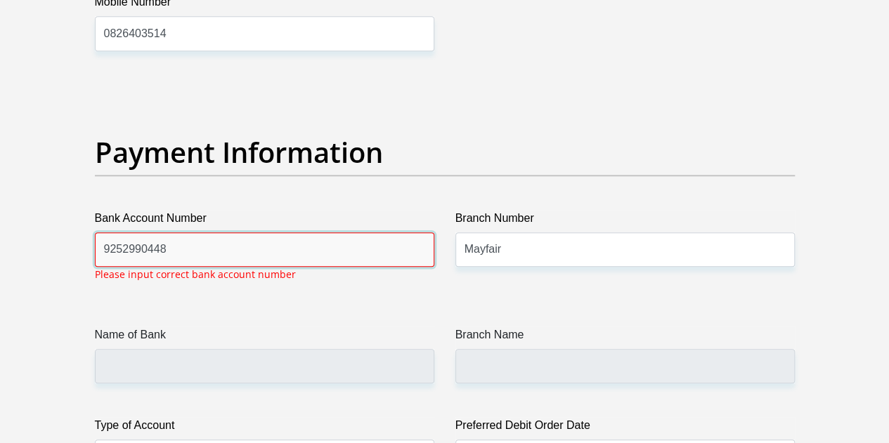
click at [317, 233] on input "9252990448" at bounding box center [264, 250] width 339 height 34
type input "9"
click at [357, 233] on input "9252990448" at bounding box center [264, 250] width 339 height 34
type input "9"
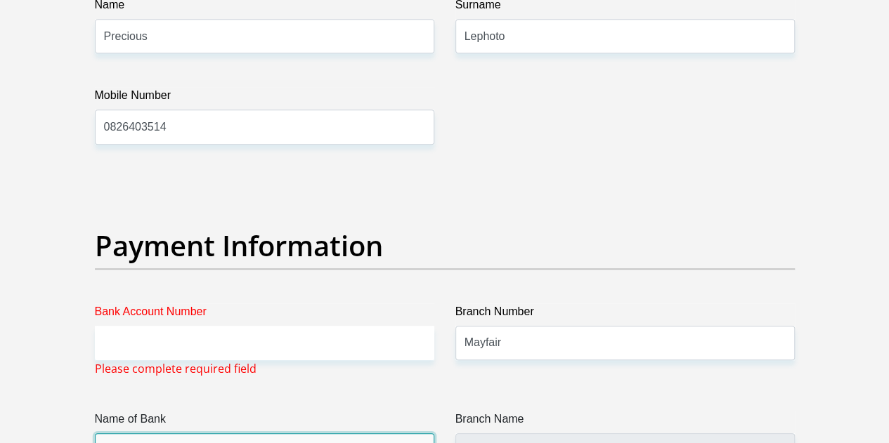
scroll to position [3093, 0]
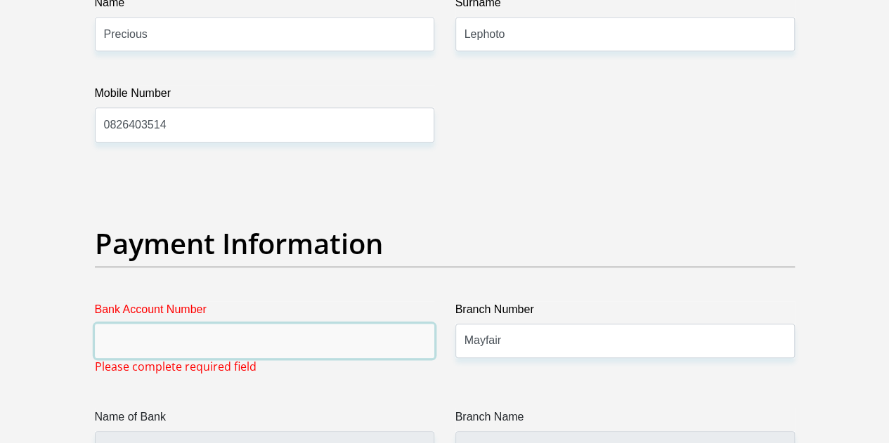
click at [310, 324] on input "Bank Account Number" at bounding box center [264, 341] width 339 height 34
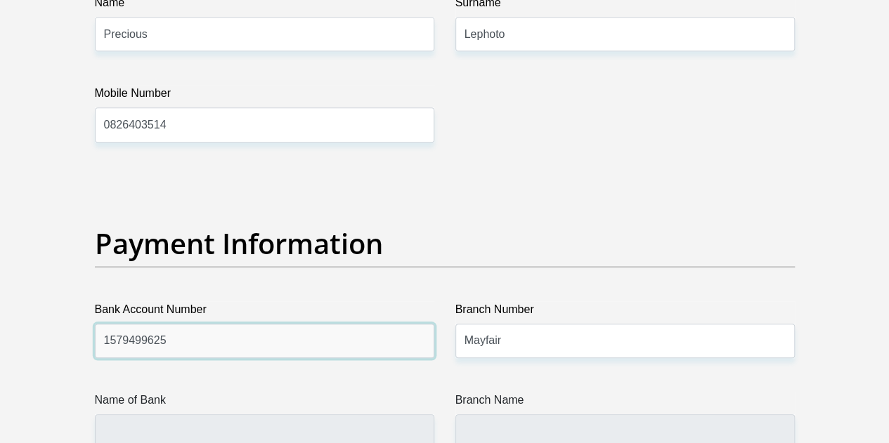
type input "1579499625"
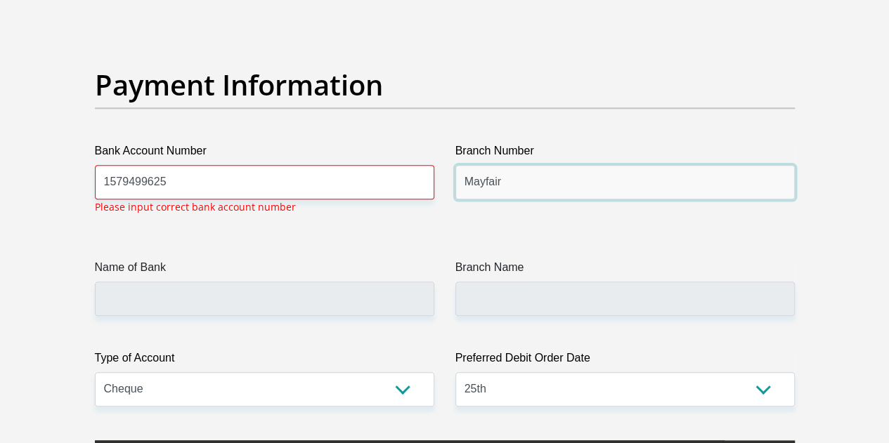
scroll to position [3242, 0]
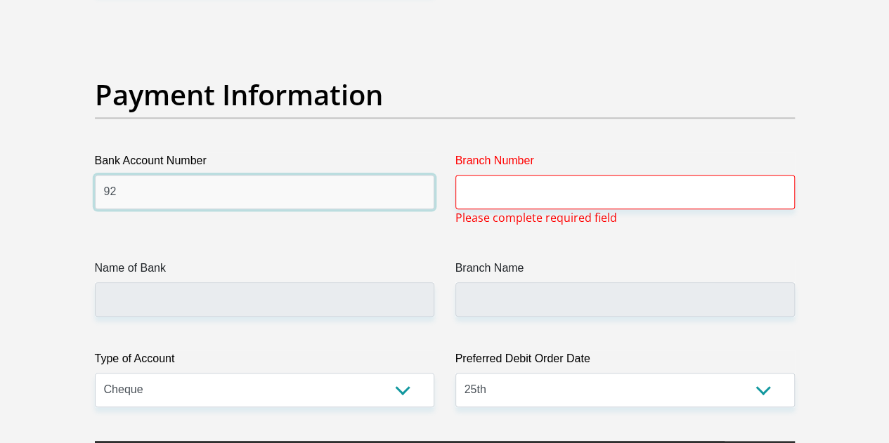
type input "9"
type input "09252990448"
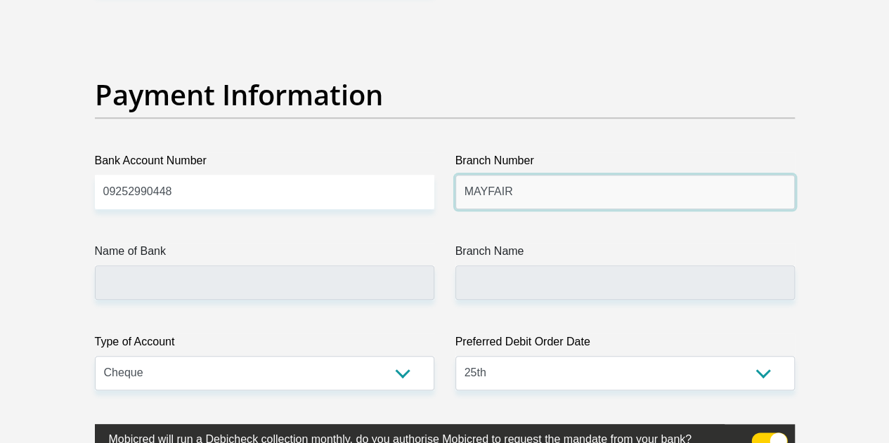
type input "MAYFAIR"
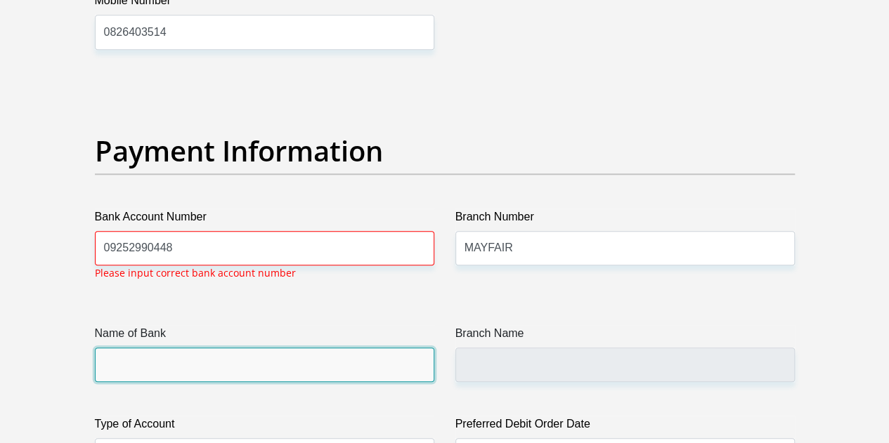
scroll to position [3184, 0]
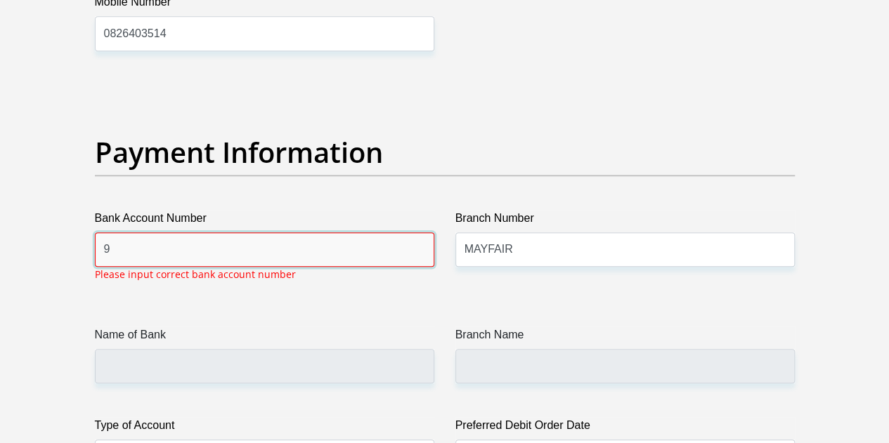
type input "9"
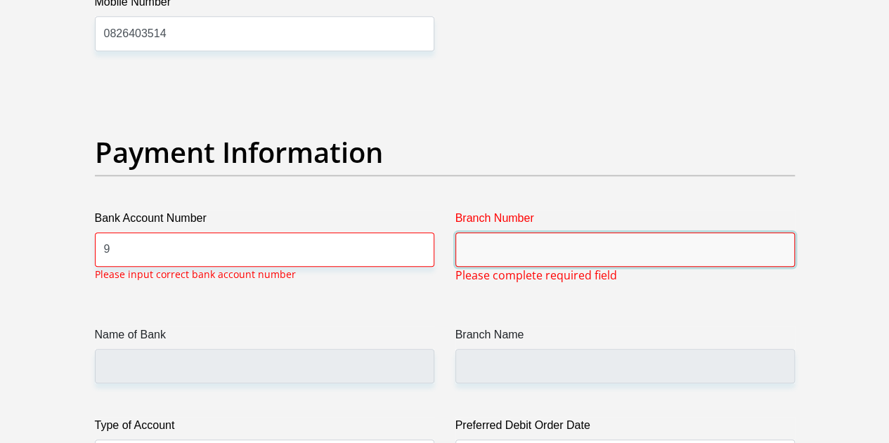
type input "a"
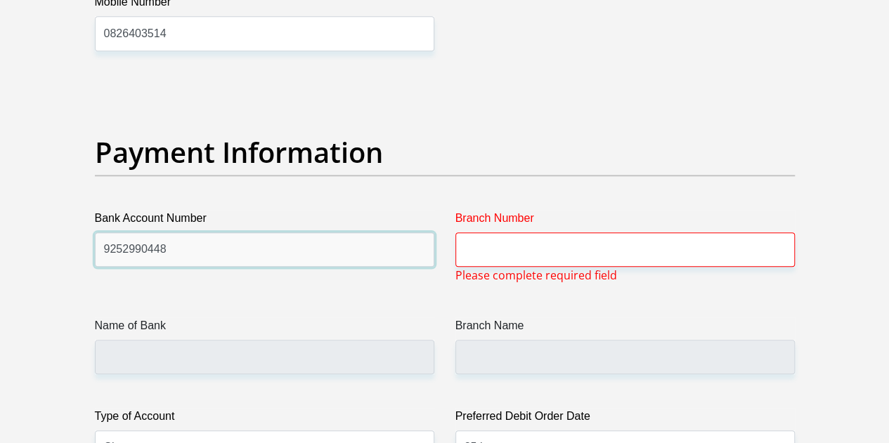
type input "9252990448"
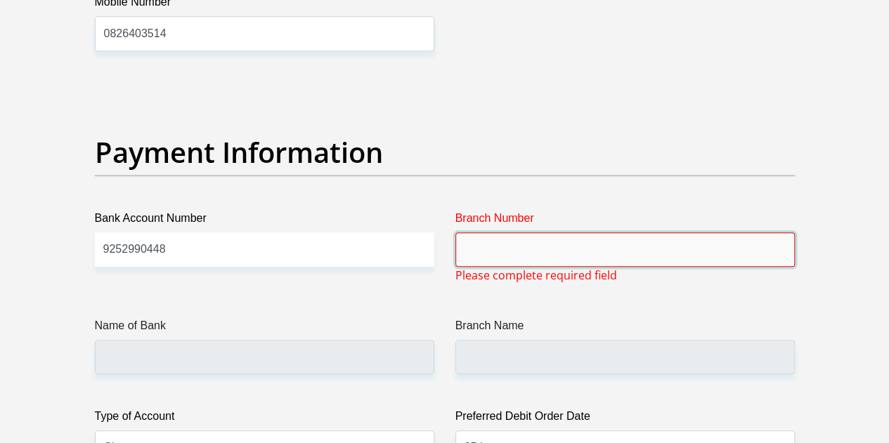
click at [566, 233] on input "Branch Number" at bounding box center [624, 250] width 339 height 34
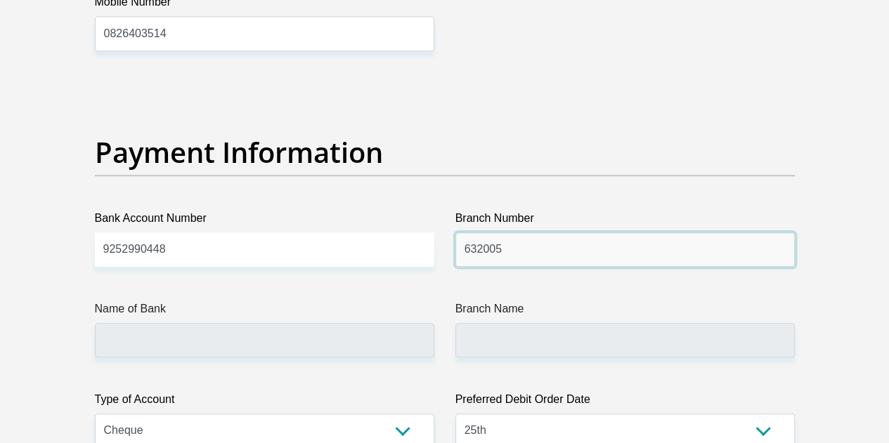
type input "632005"
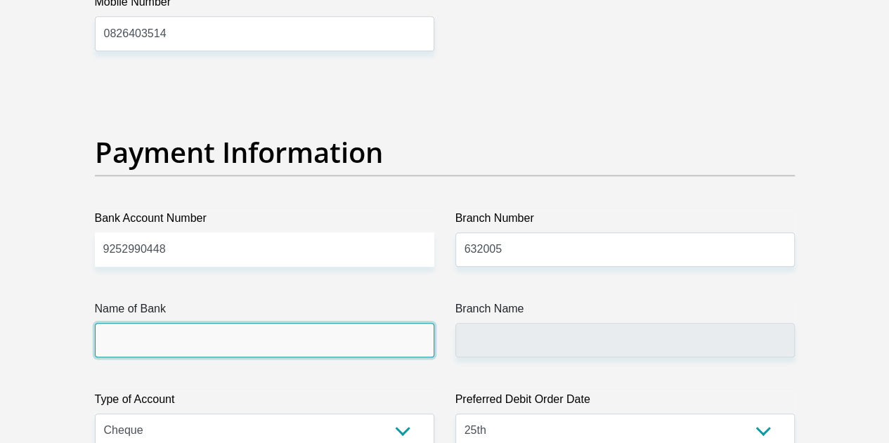
type input "ABSA BANK"
type input "ABSA ELECTRONIC SETTLEMENT CNT"
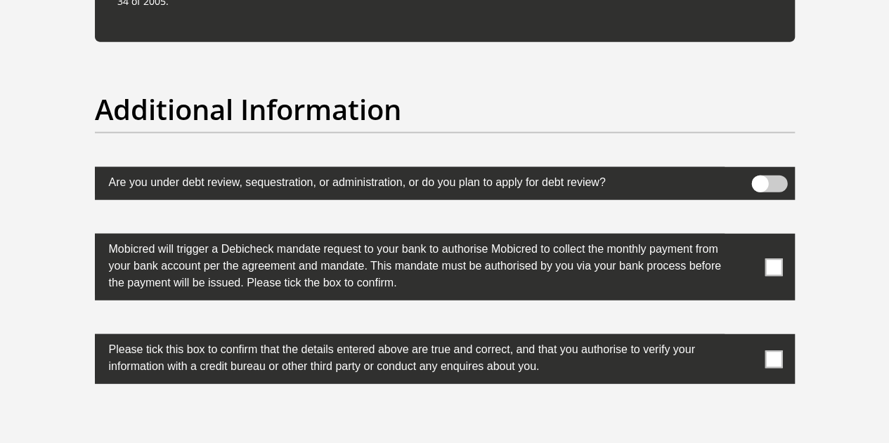
scroll to position [4373, 0]
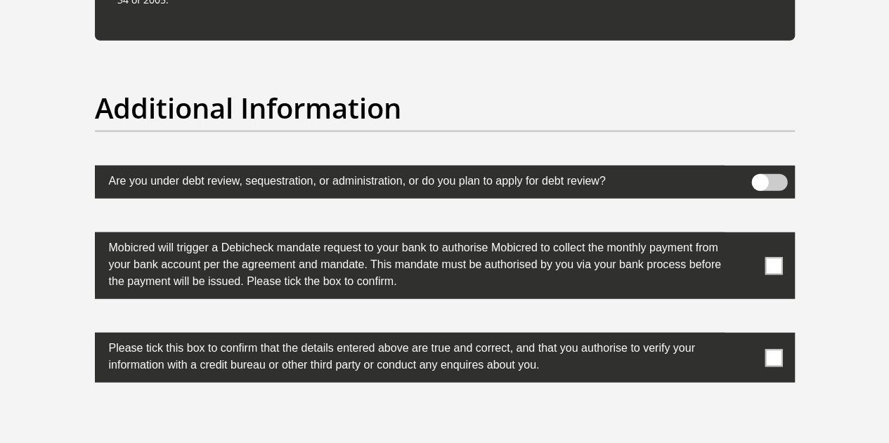
click at [771, 257] on span at bounding box center [773, 266] width 18 height 18
click at [745, 236] on input "checkbox" at bounding box center [745, 236] width 0 height 0
click at [769, 349] on span at bounding box center [773, 358] width 18 height 18
click at [745, 337] on input "checkbox" at bounding box center [745, 337] width 0 height 0
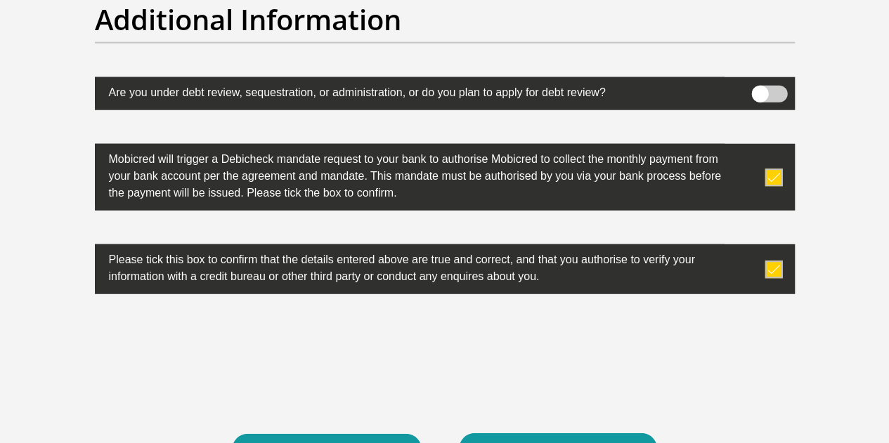
scroll to position [4464, 0]
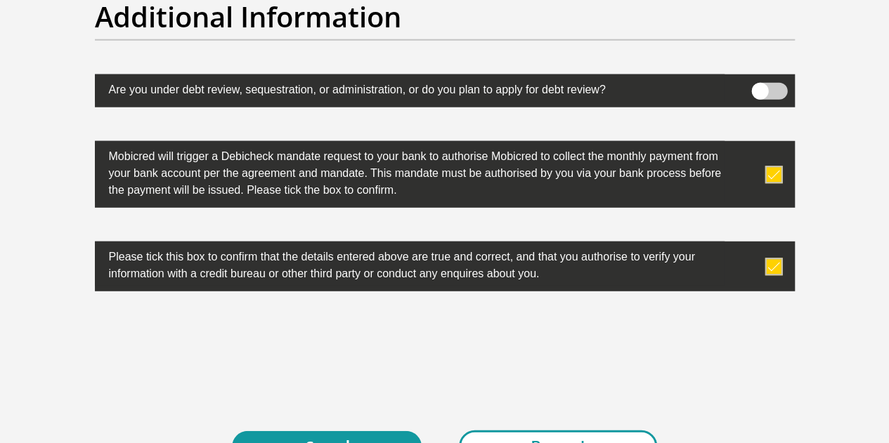
click at [576, 431] on button "Proceed" at bounding box center [558, 447] width 198 height 32
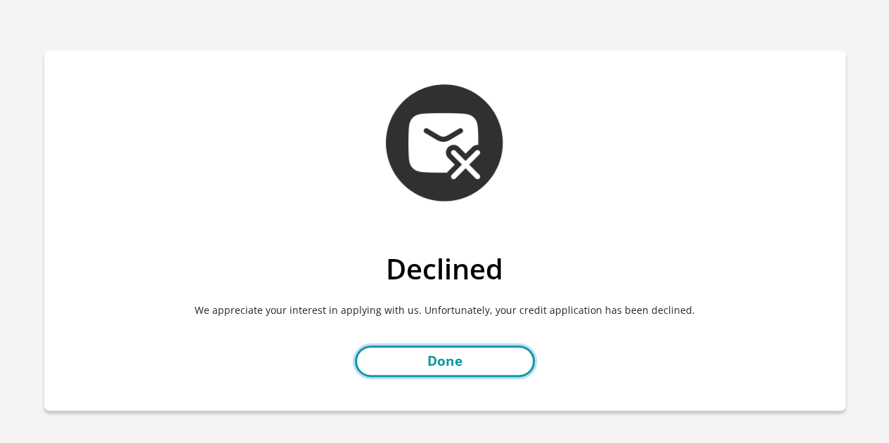
click at [501, 357] on link "Done" at bounding box center [445, 362] width 180 height 32
